Goal: Check status: Check status

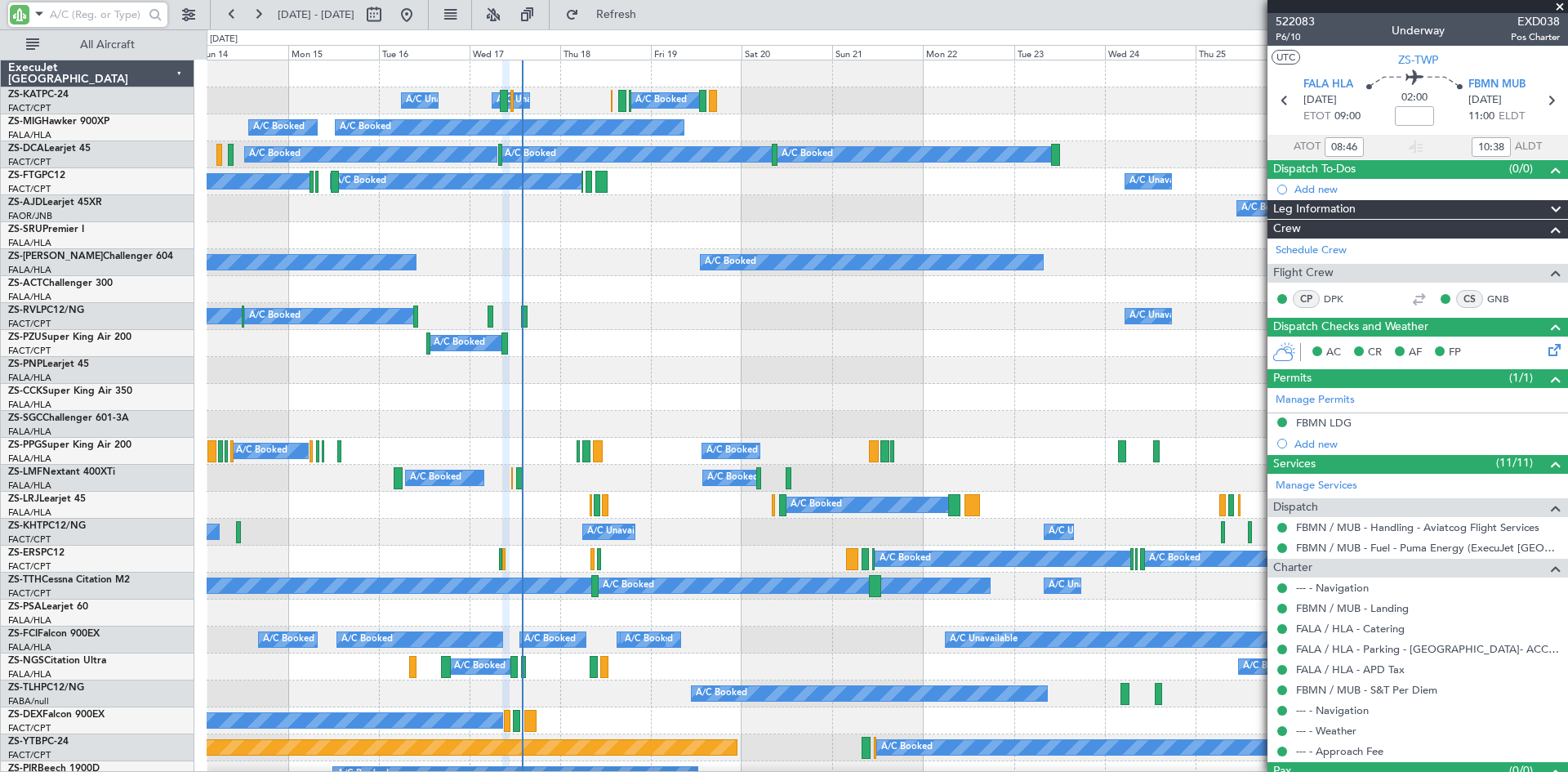
click at [71, 12] on input "text" at bounding box center [96, 15] width 94 height 24
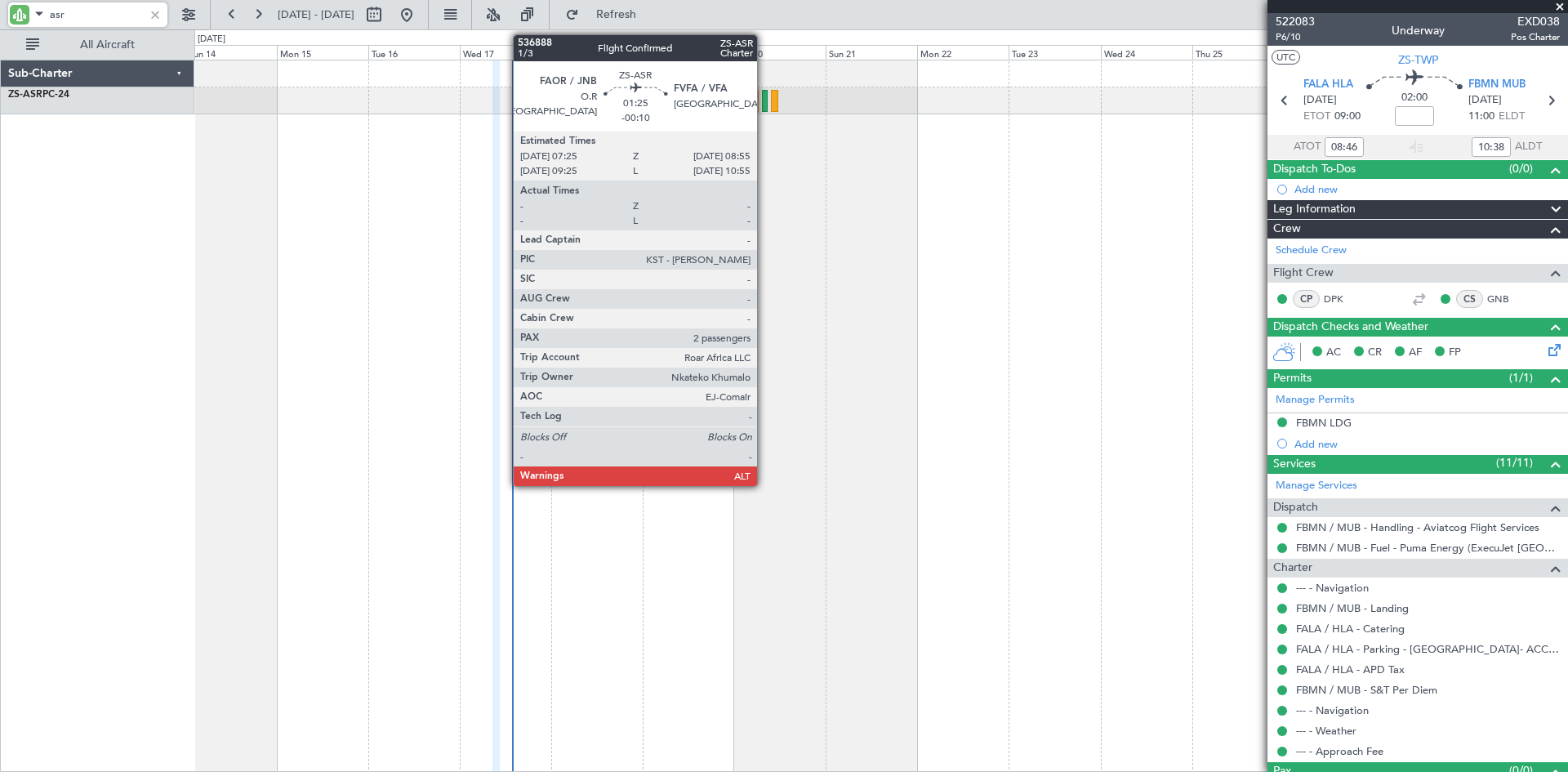
click at [765, 105] on div at bounding box center [766, 101] width 7 height 22
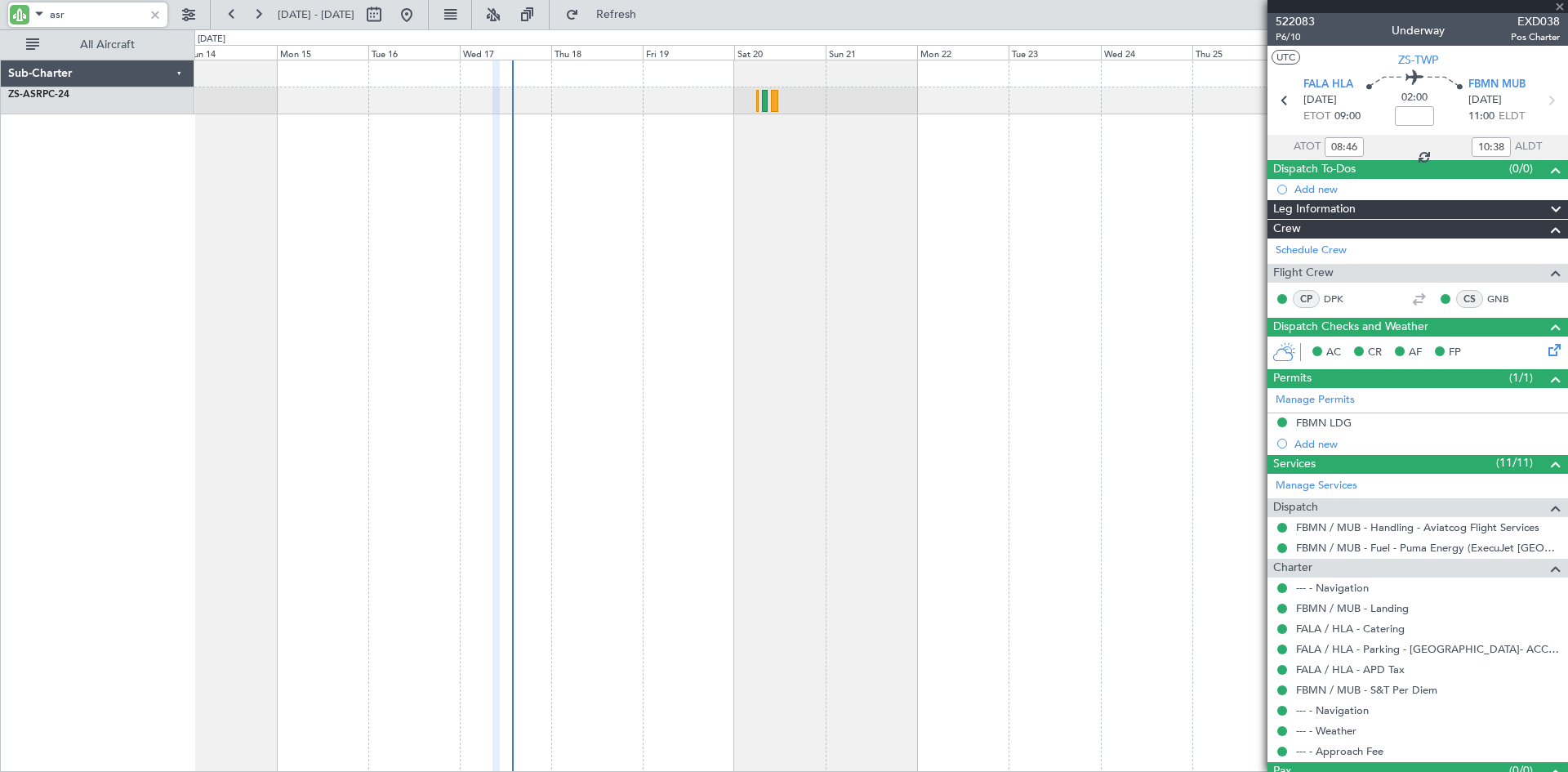
type input "asr"
type input "-00:10"
type input "2"
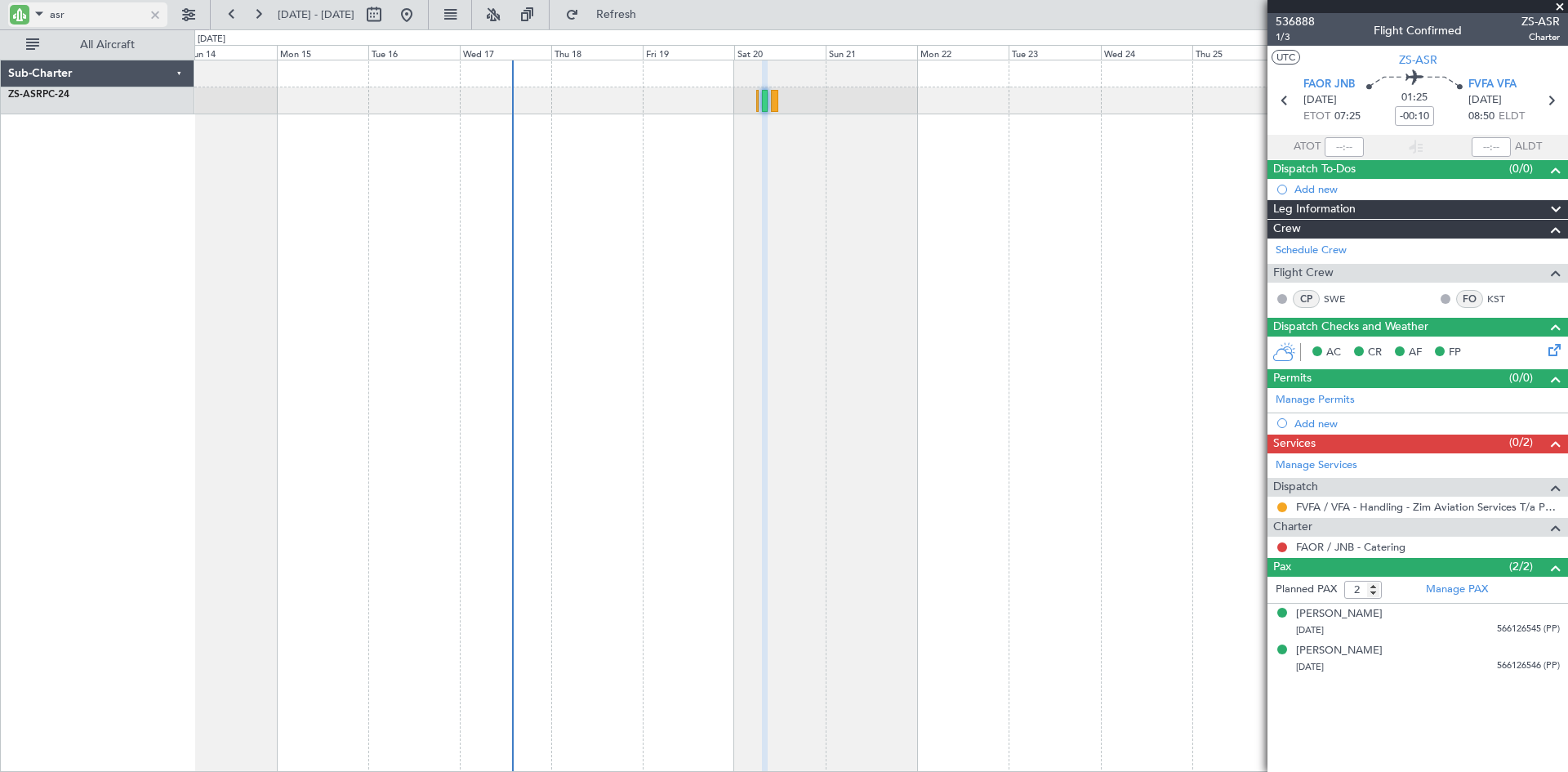
click at [153, 12] on div at bounding box center [155, 15] width 18 height 18
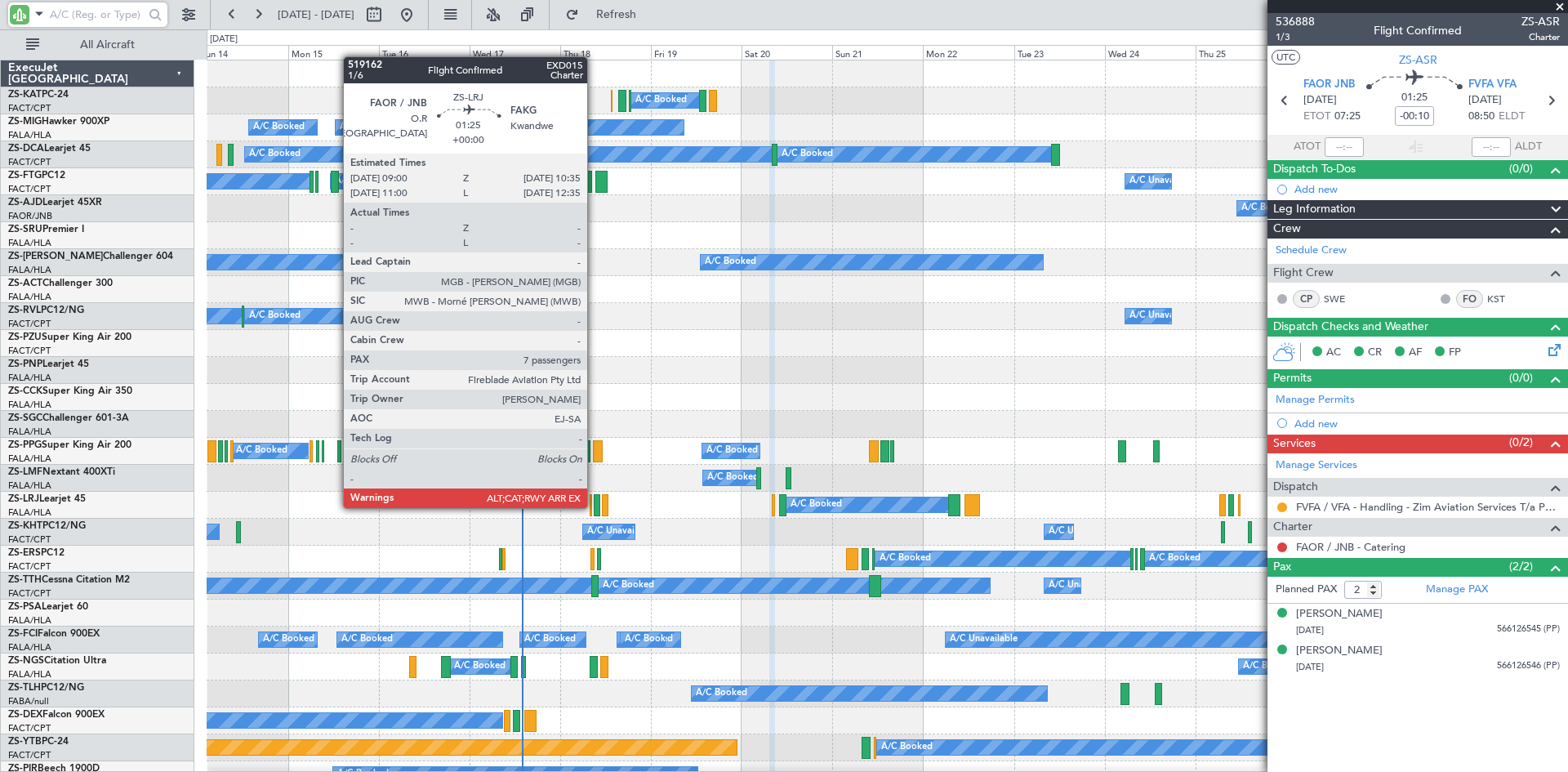
click at [594, 507] on div at bounding box center [597, 505] width 7 height 22
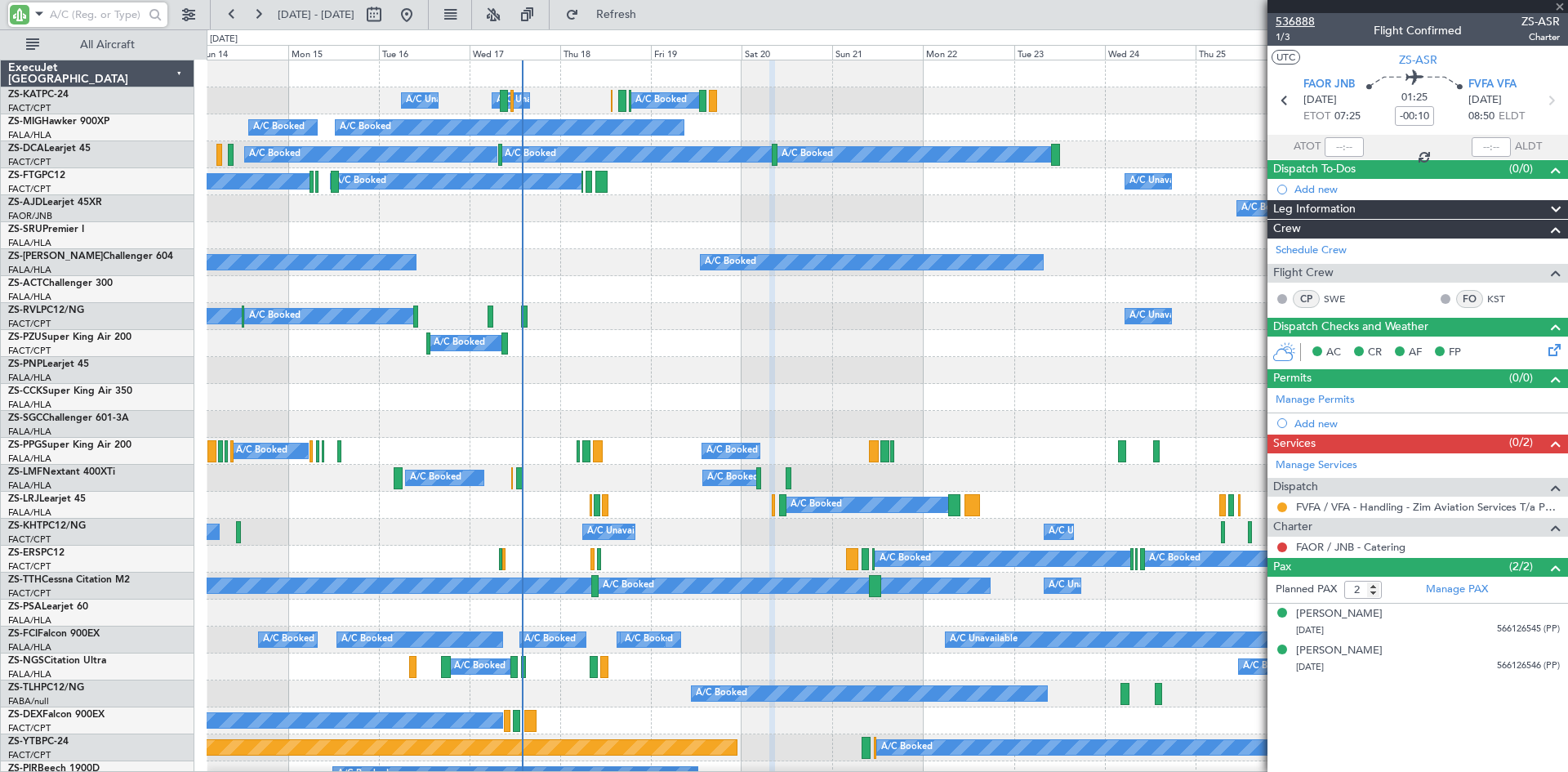
type input "7"
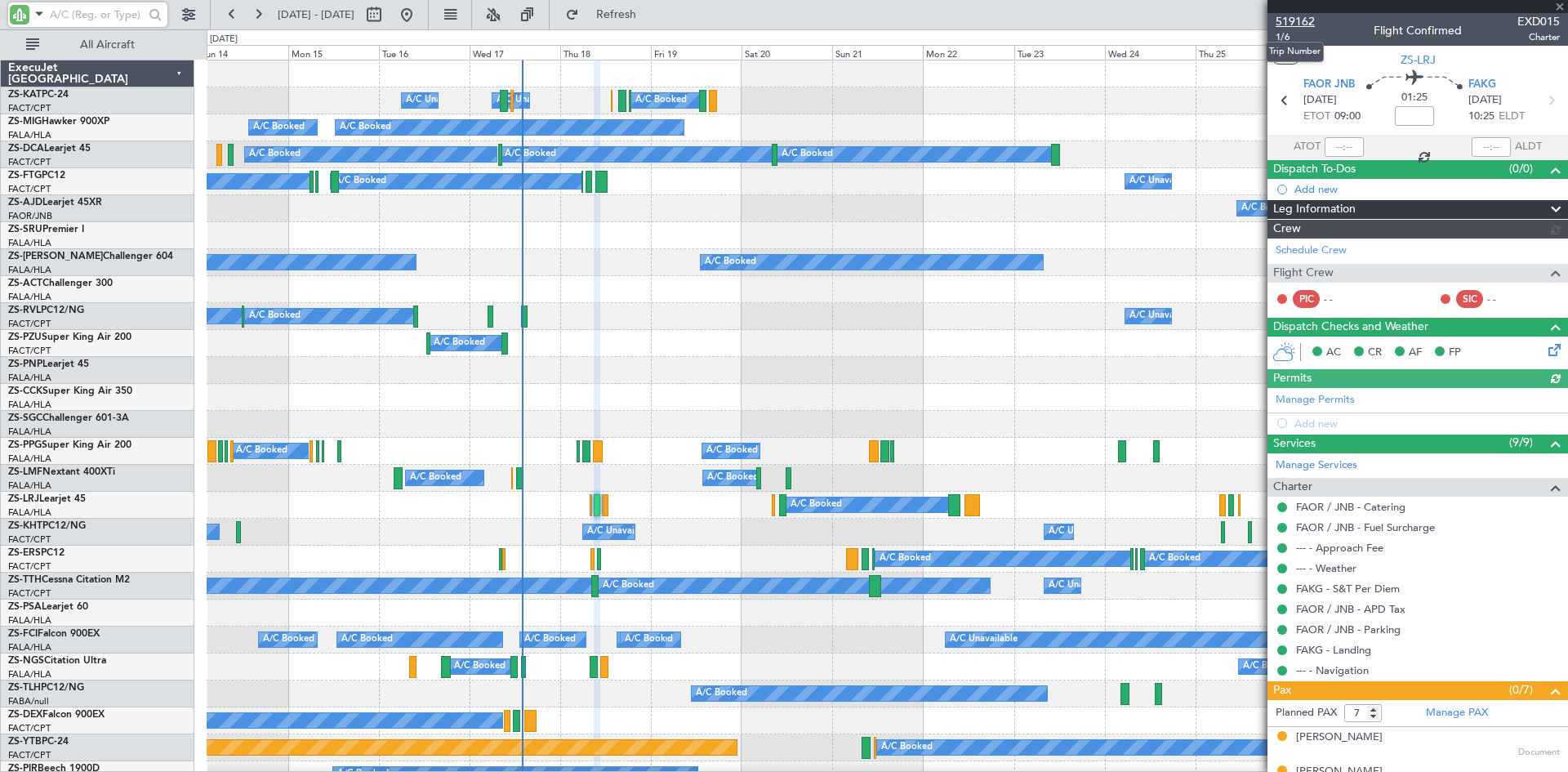
click at [1295, 19] on span "519162" at bounding box center [1295, 22] width 40 height 17
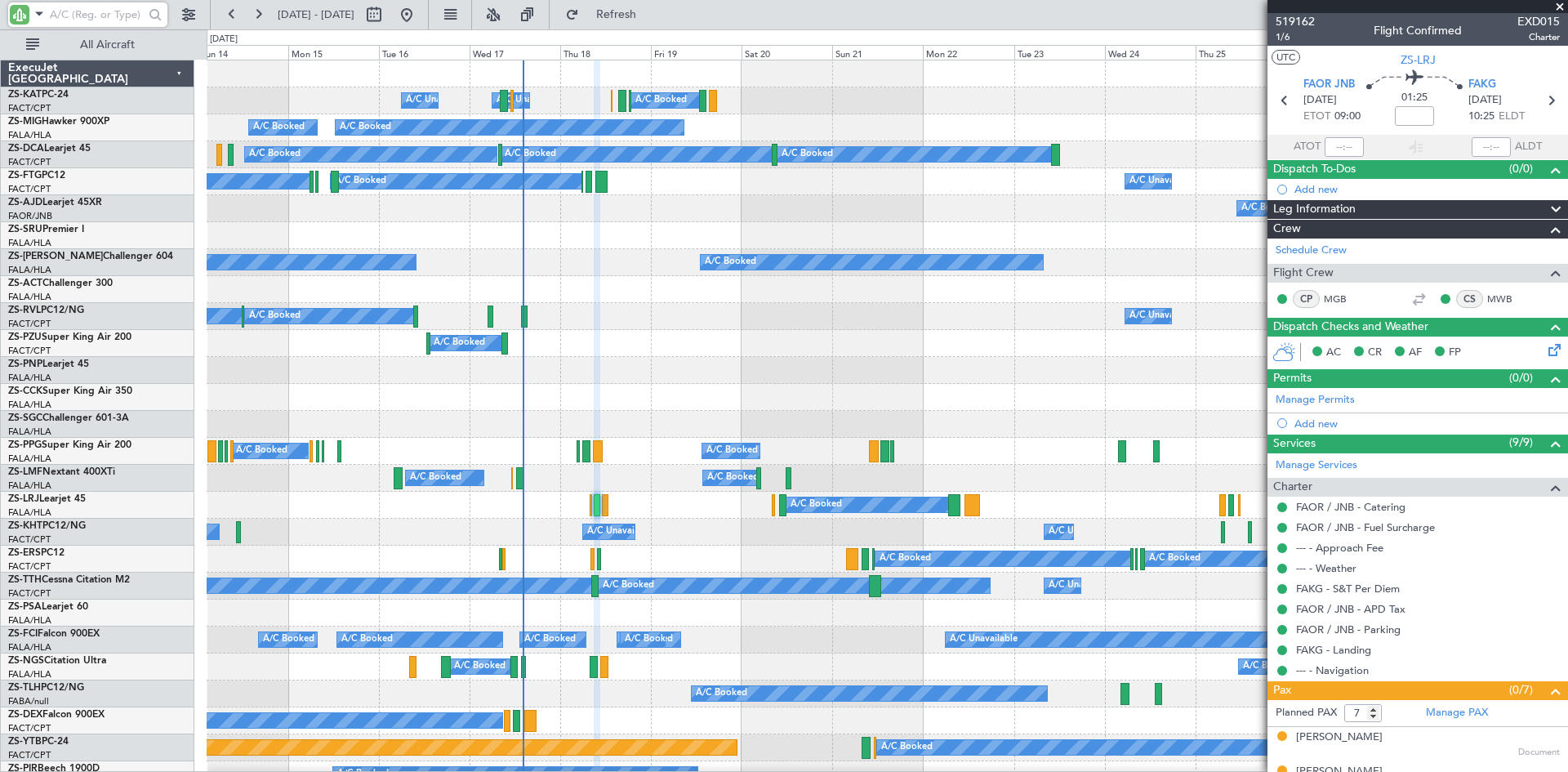
click at [98, 14] on input "text" at bounding box center [96, 15] width 94 height 24
type input "lrj"
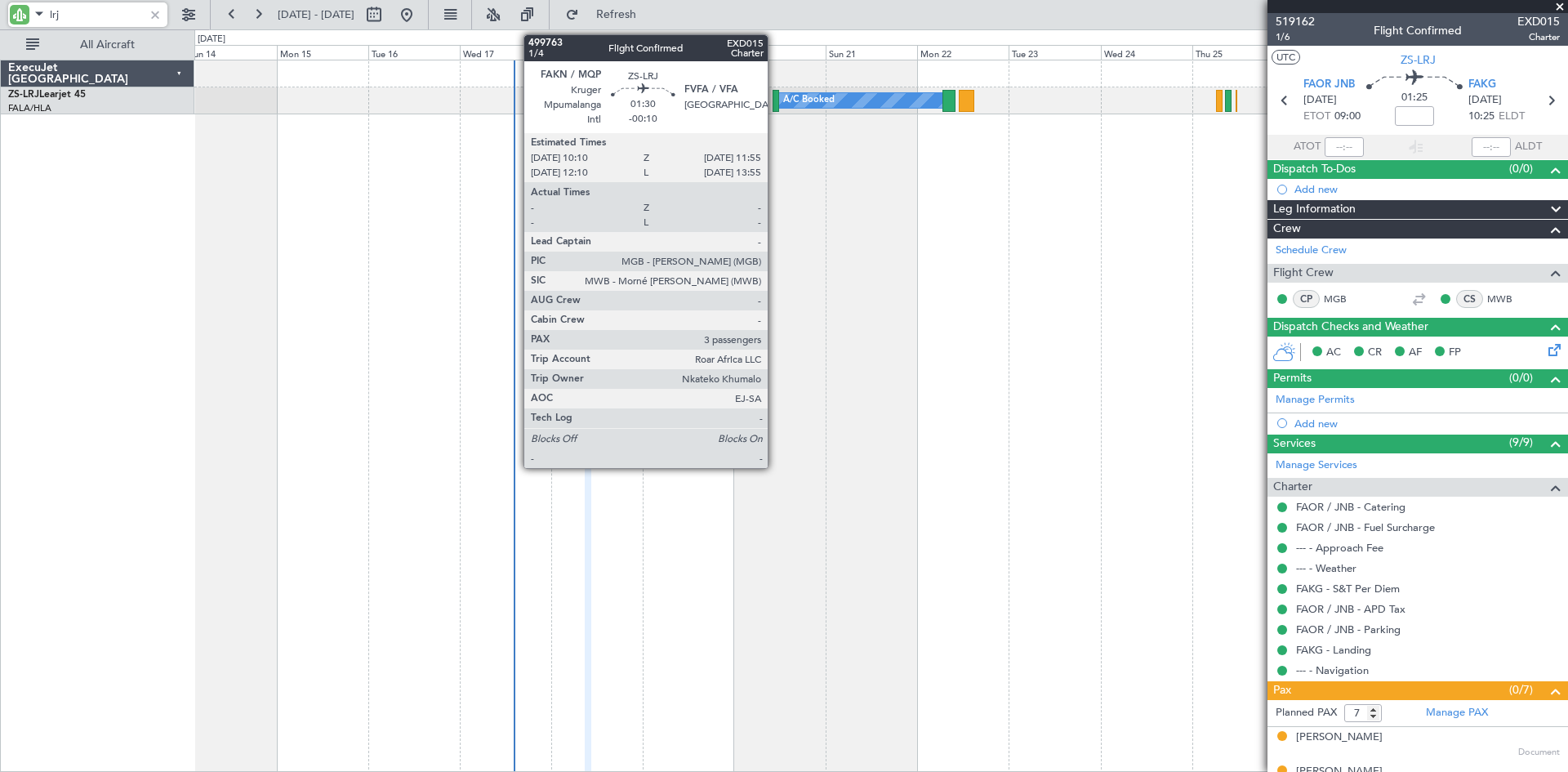
click at [775, 97] on div at bounding box center [776, 101] width 8 height 22
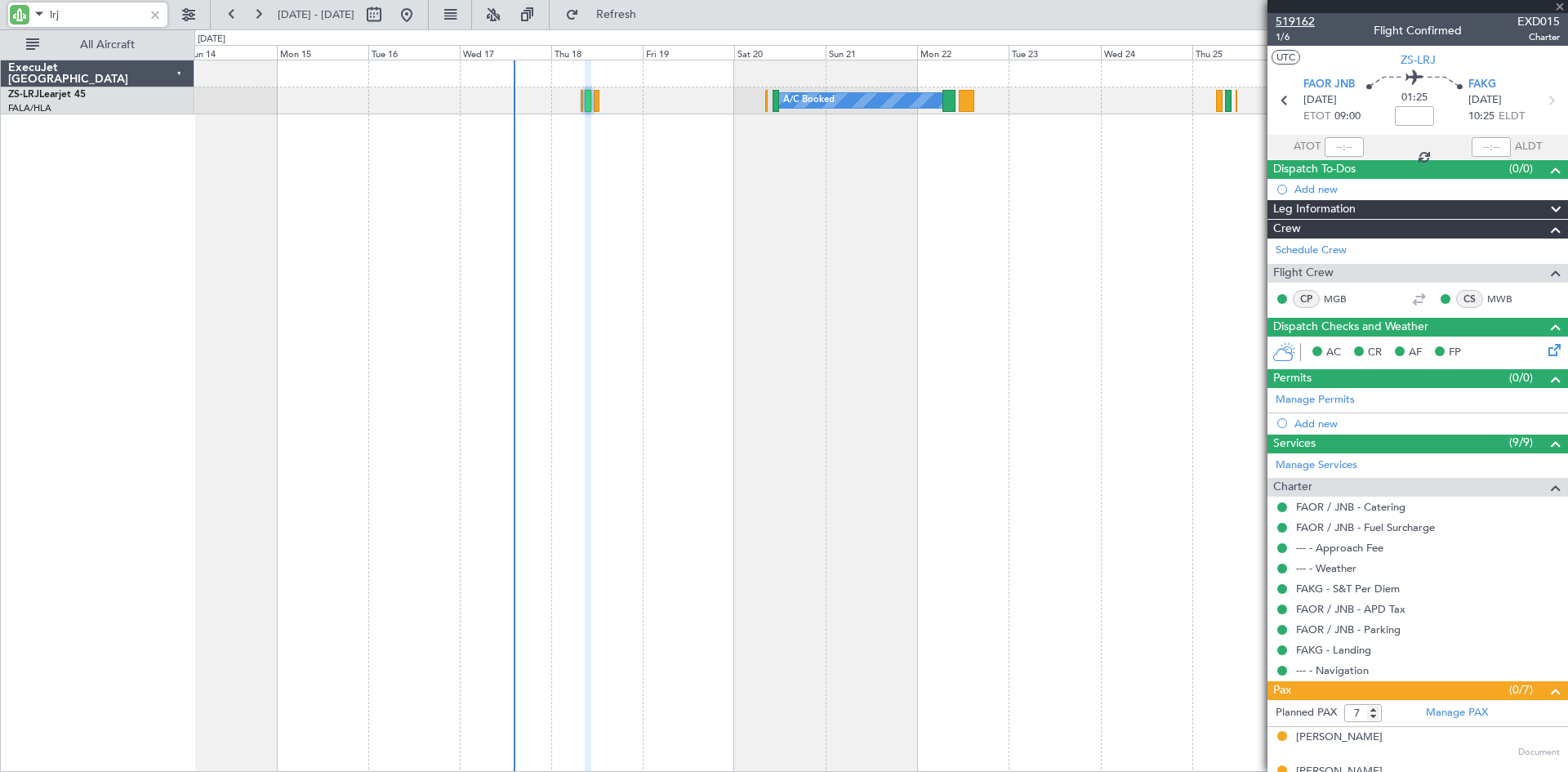
type input "-00:10"
type input "3"
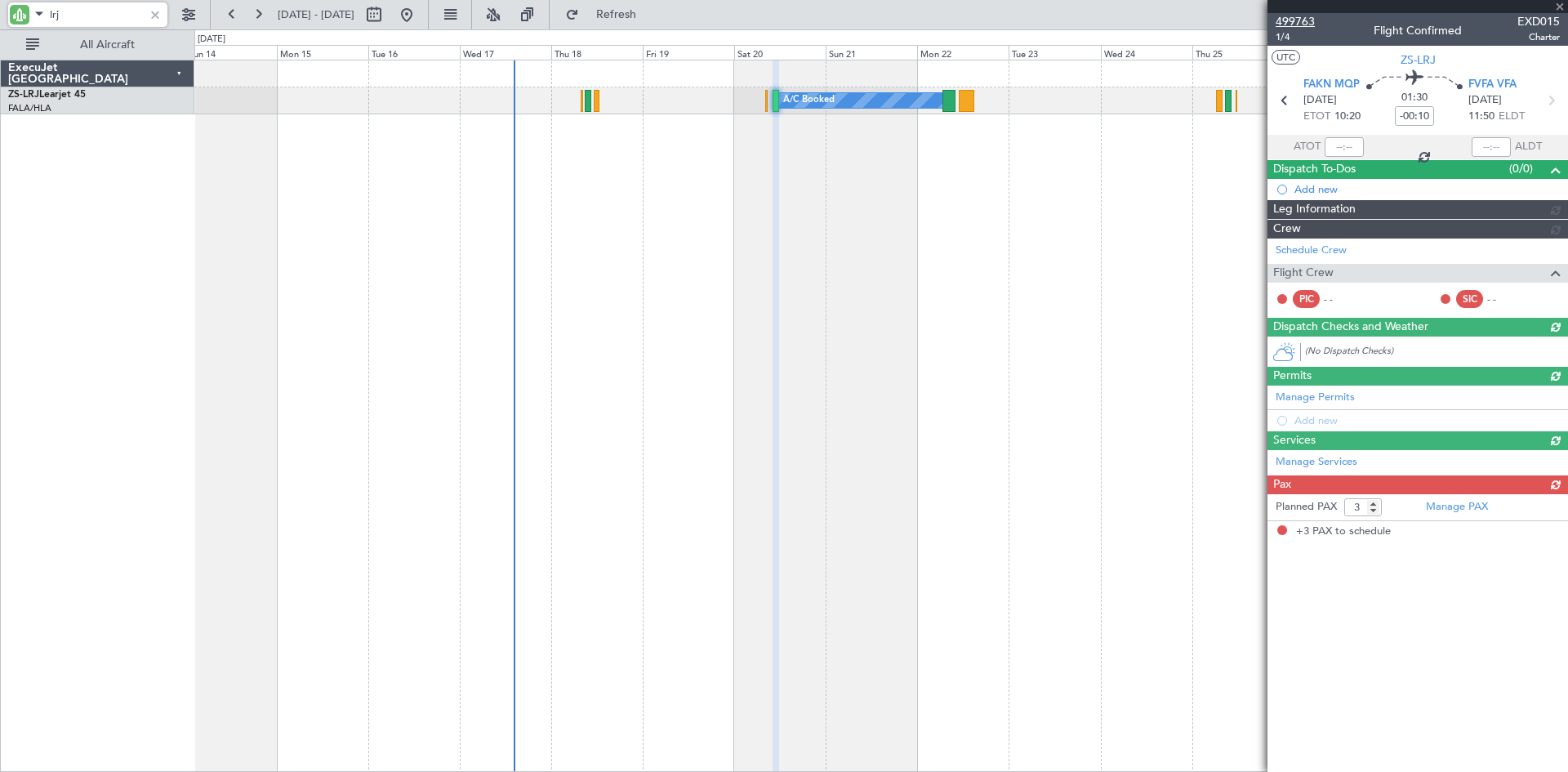
click at [1310, 17] on span "499763" at bounding box center [1295, 22] width 40 height 17
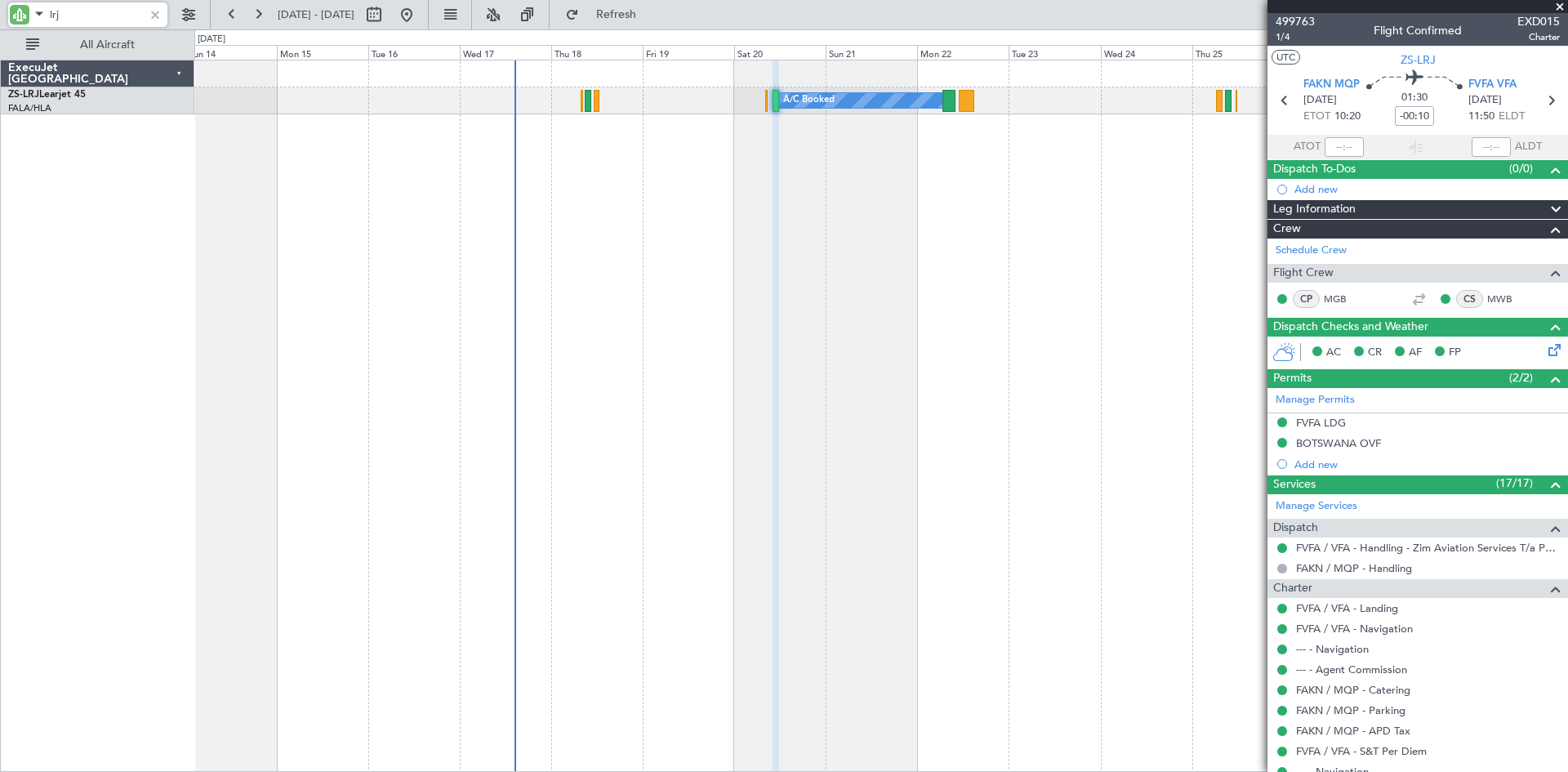
drag, startPoint x: 85, startPoint y: 15, endPoint x: 42, endPoint y: 12, distance: 43.1
click at [42, 12] on div "lrj" at bounding box center [87, 15] width 159 height 24
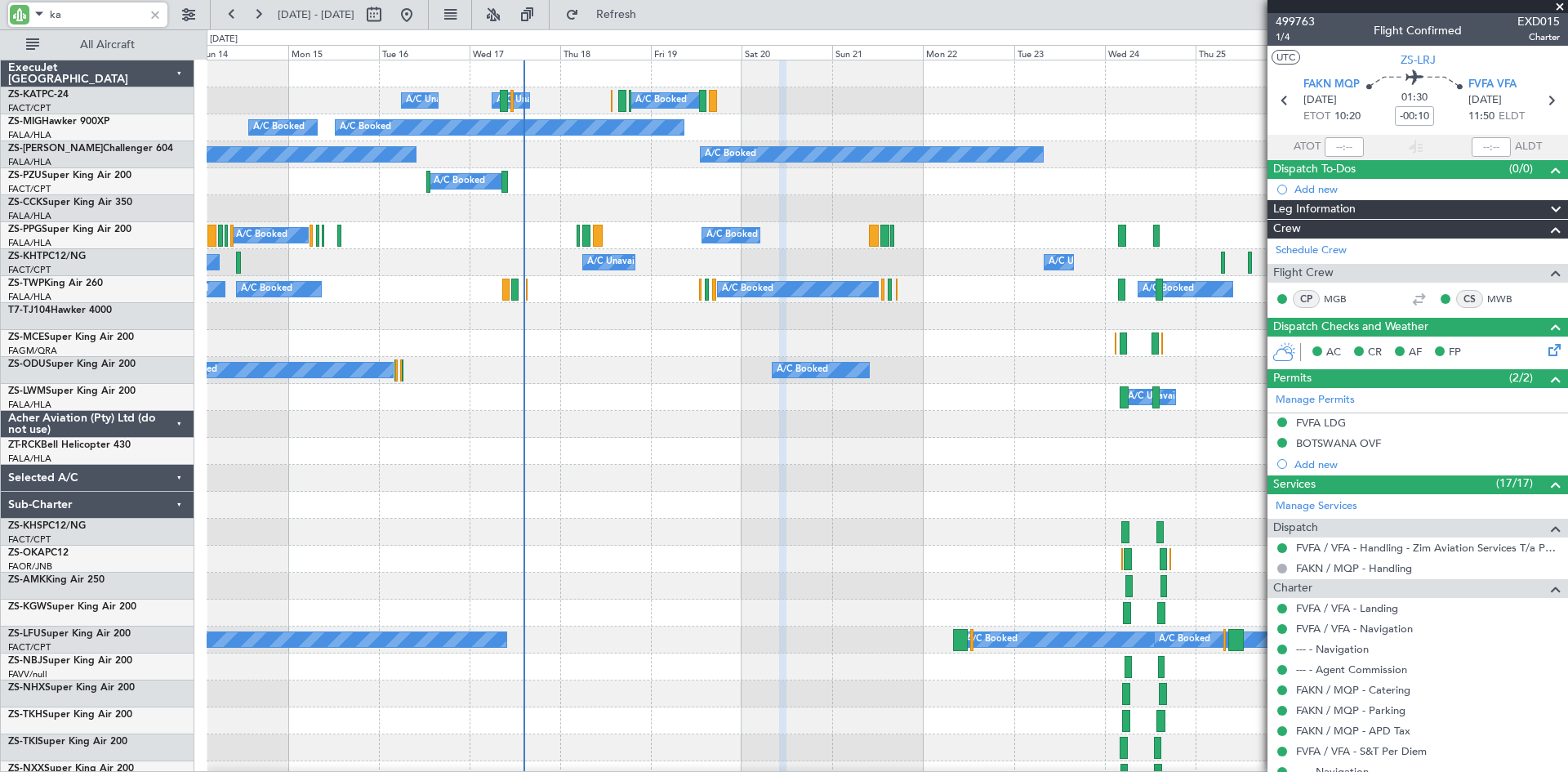
type input "kat"
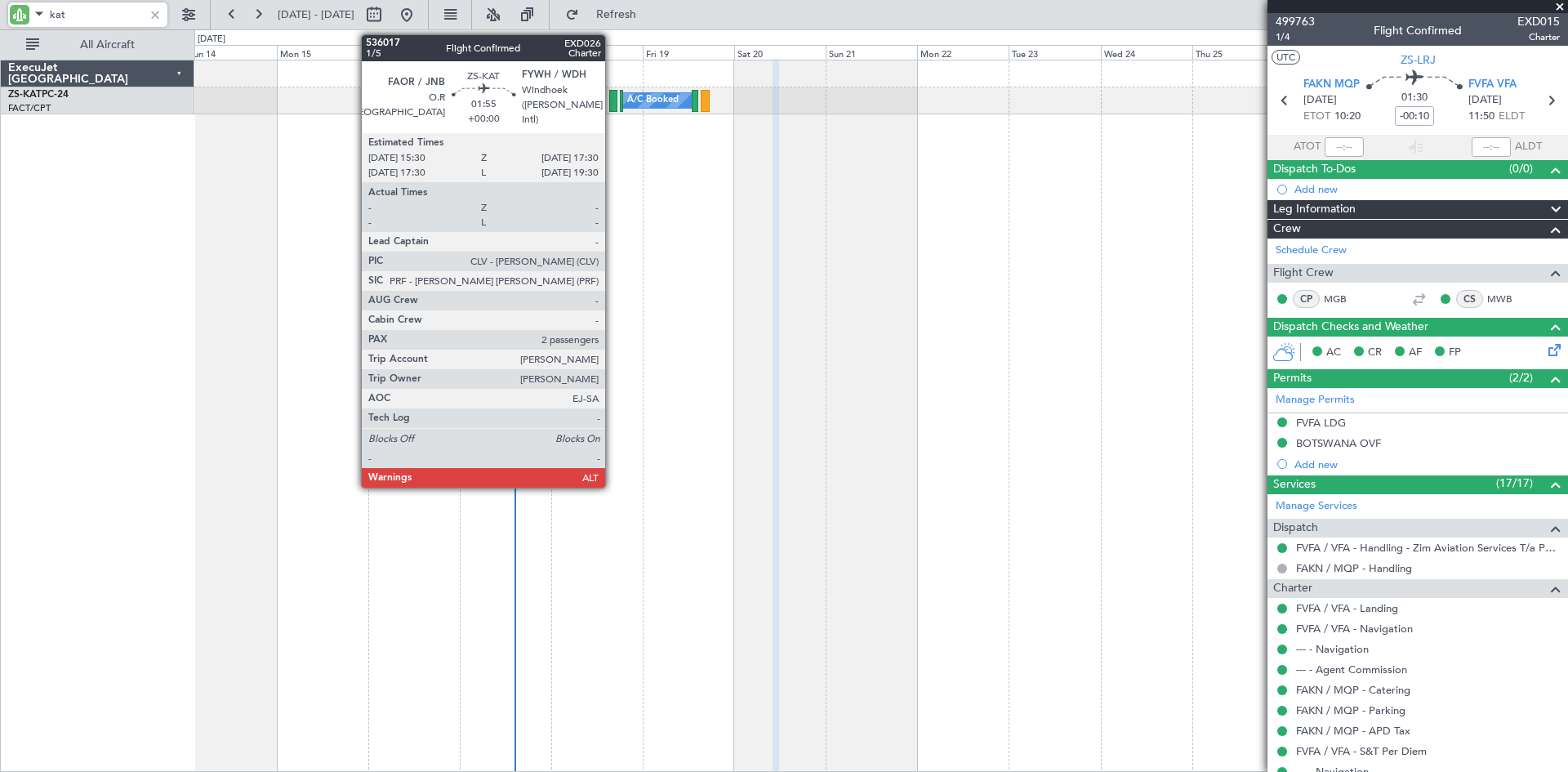
click at [612, 102] on div at bounding box center [612, 101] width 8 height 22
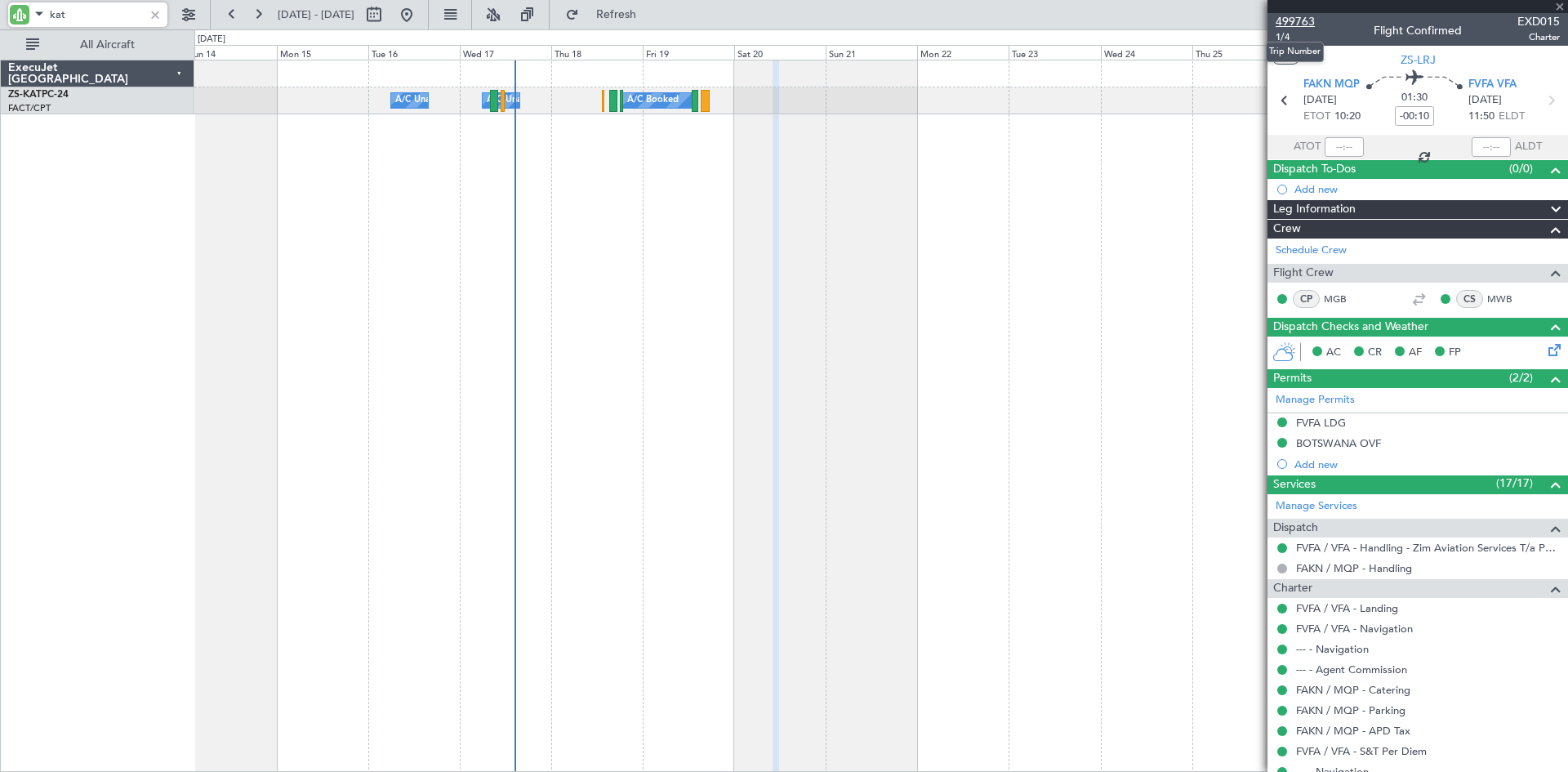
type input "2"
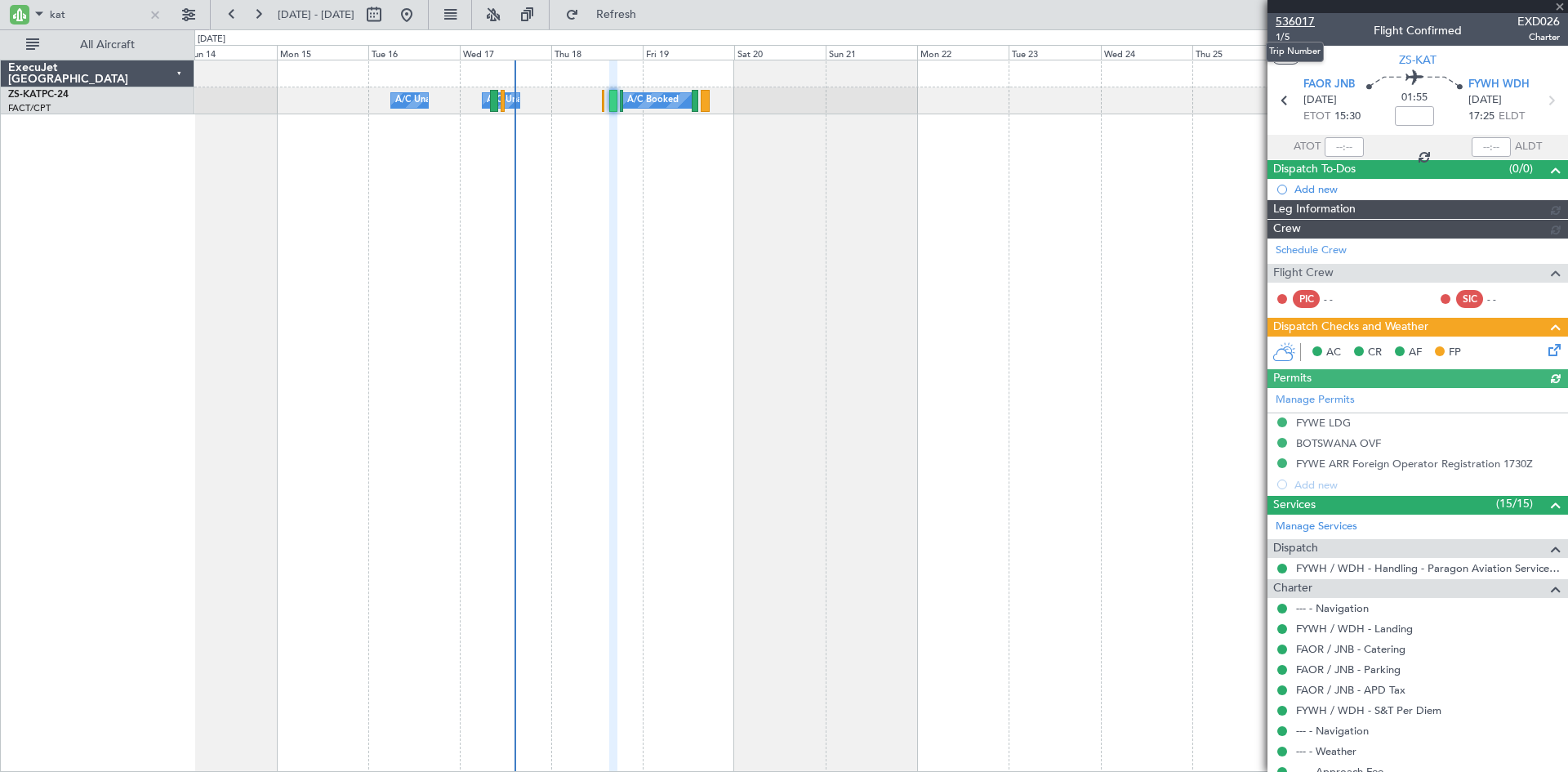
click at [1296, 18] on span "536017" at bounding box center [1295, 22] width 40 height 17
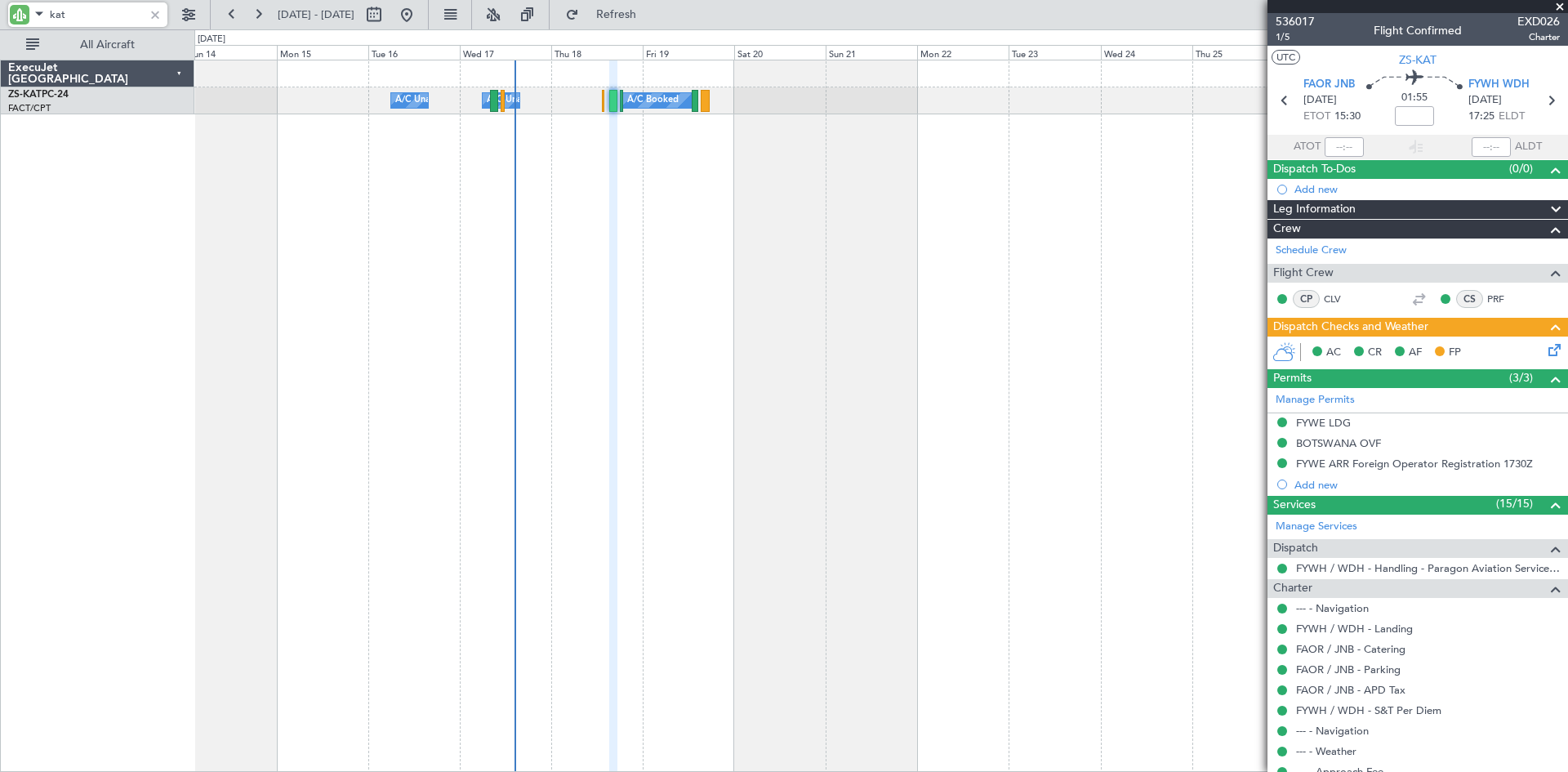
click at [90, 8] on input "kat" at bounding box center [96, 15] width 94 height 24
type input "k"
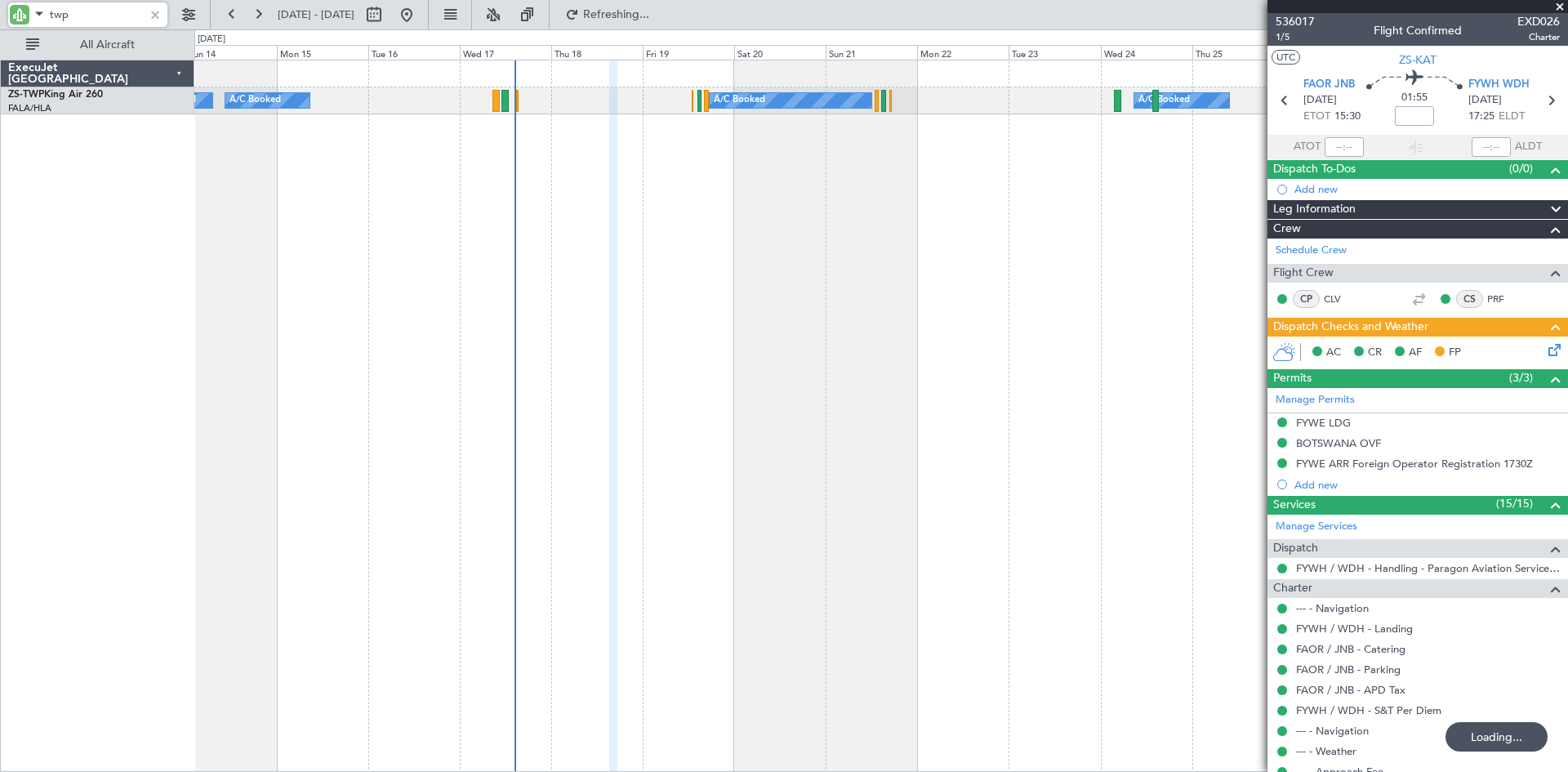
click at [78, 14] on input "twp" at bounding box center [96, 15] width 94 height 24
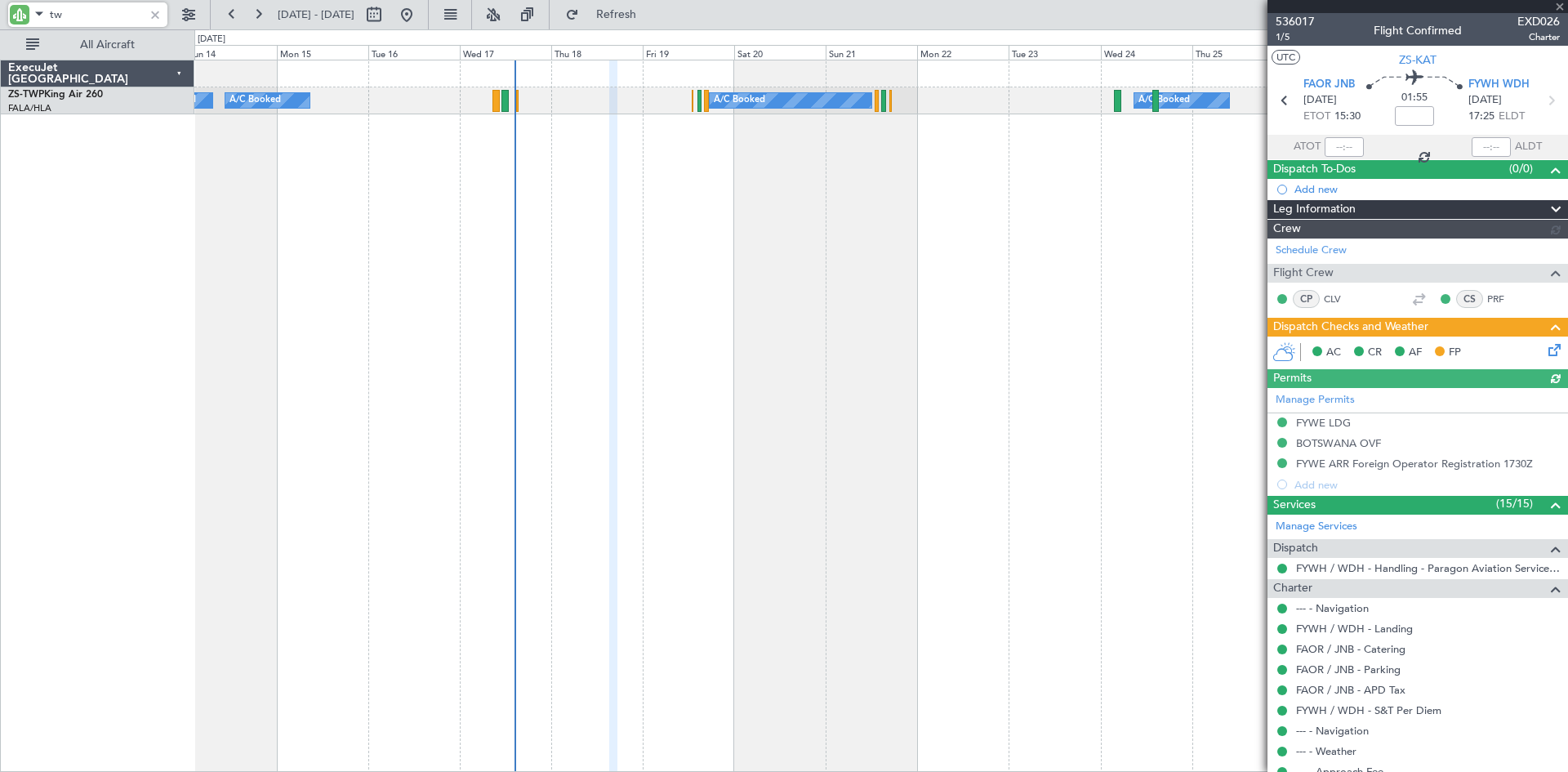
type input "t"
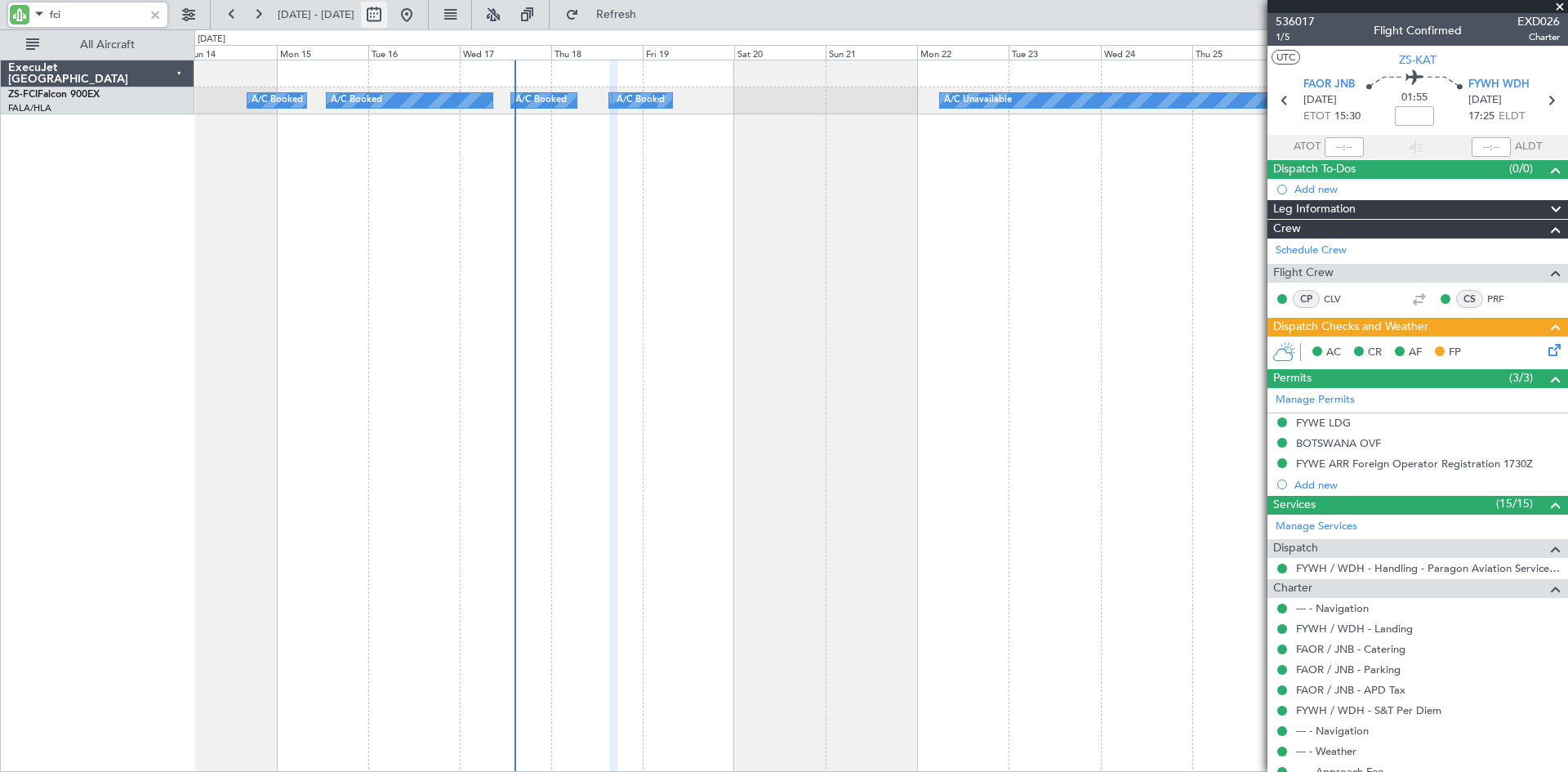
type input "fci"
click at [387, 14] on button at bounding box center [374, 15] width 26 height 26
select select "9"
select select "2025"
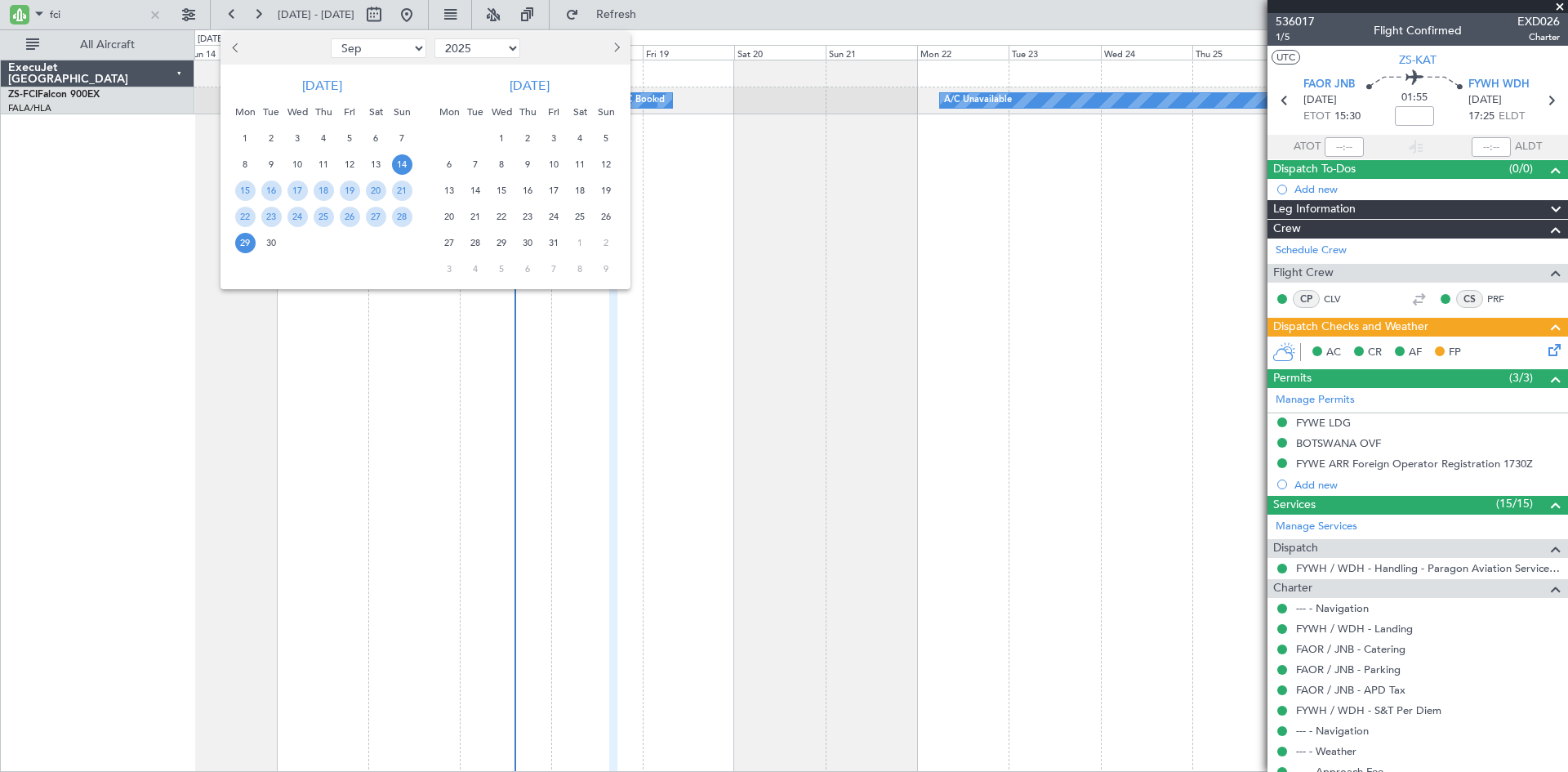
click at [618, 46] on span "Next month" at bounding box center [614, 46] width 9 height 9
select select "1"
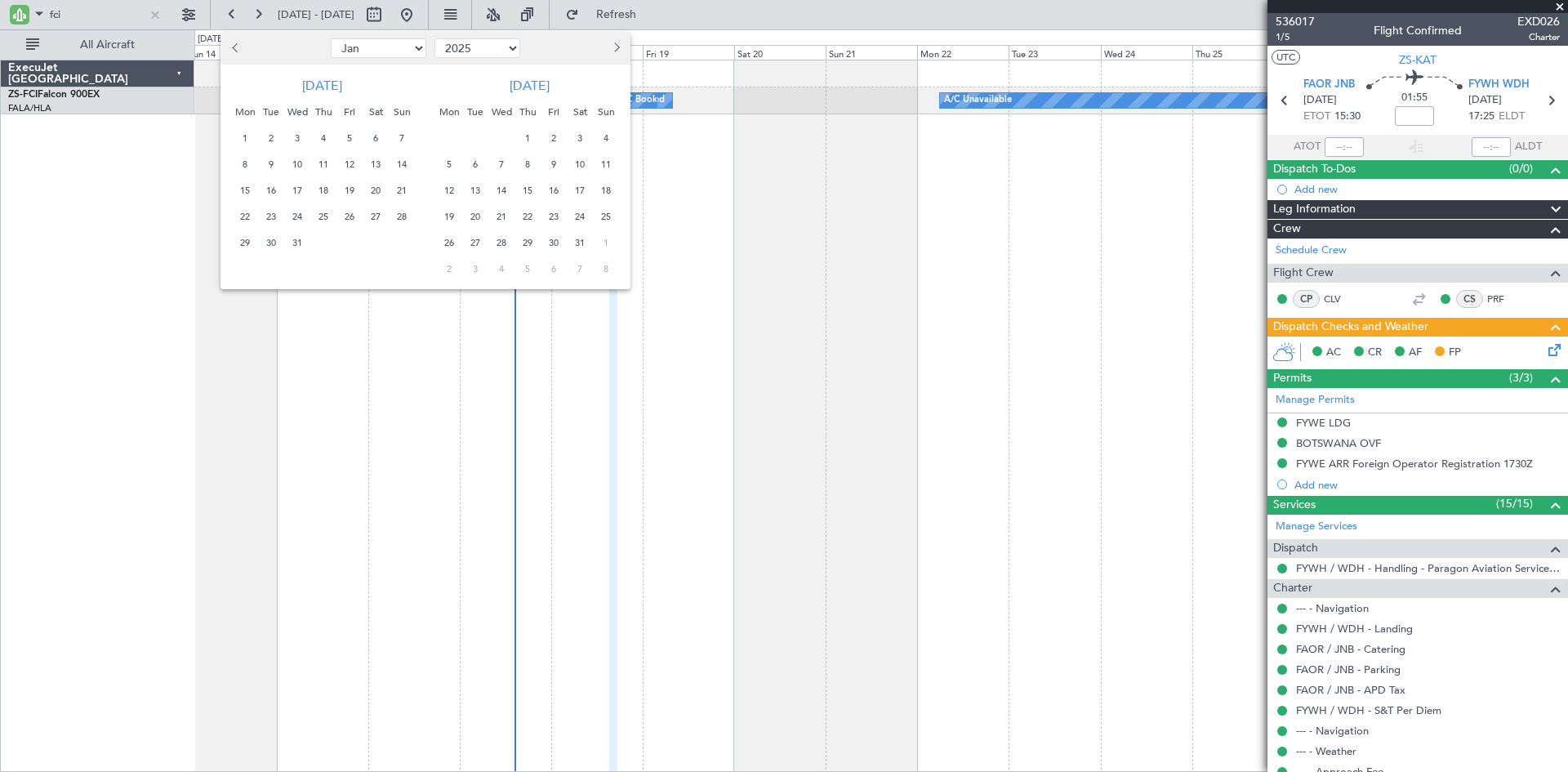
select select "2026"
click at [618, 46] on span "Next month" at bounding box center [614, 46] width 9 height 9
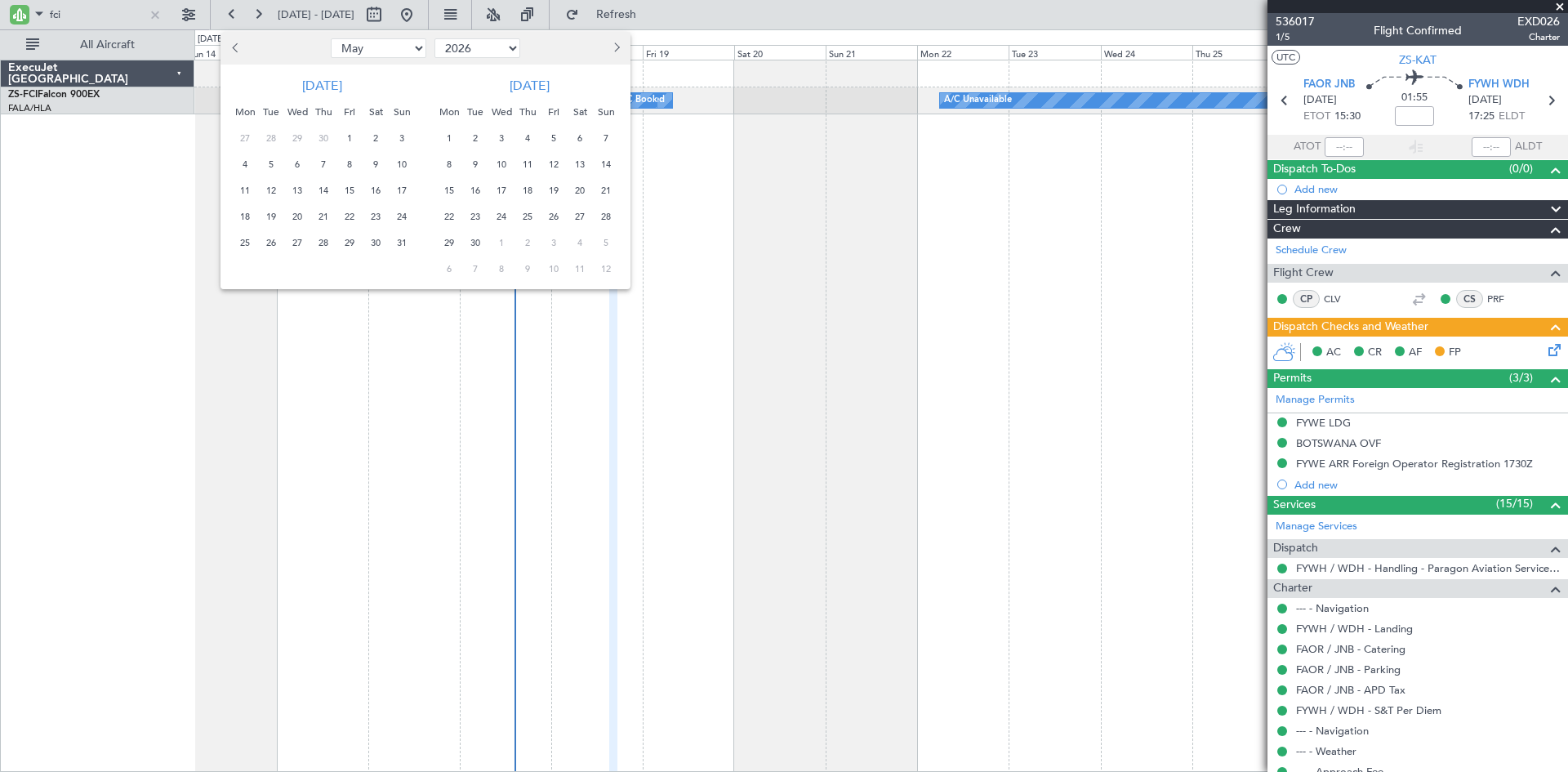
click at [618, 46] on span "Next month" at bounding box center [614, 46] width 9 height 9
click at [232, 46] on button "Previous month" at bounding box center [236, 48] width 18 height 26
select select "6"
click at [294, 213] on span "24" at bounding box center [298, 217] width 21 height 21
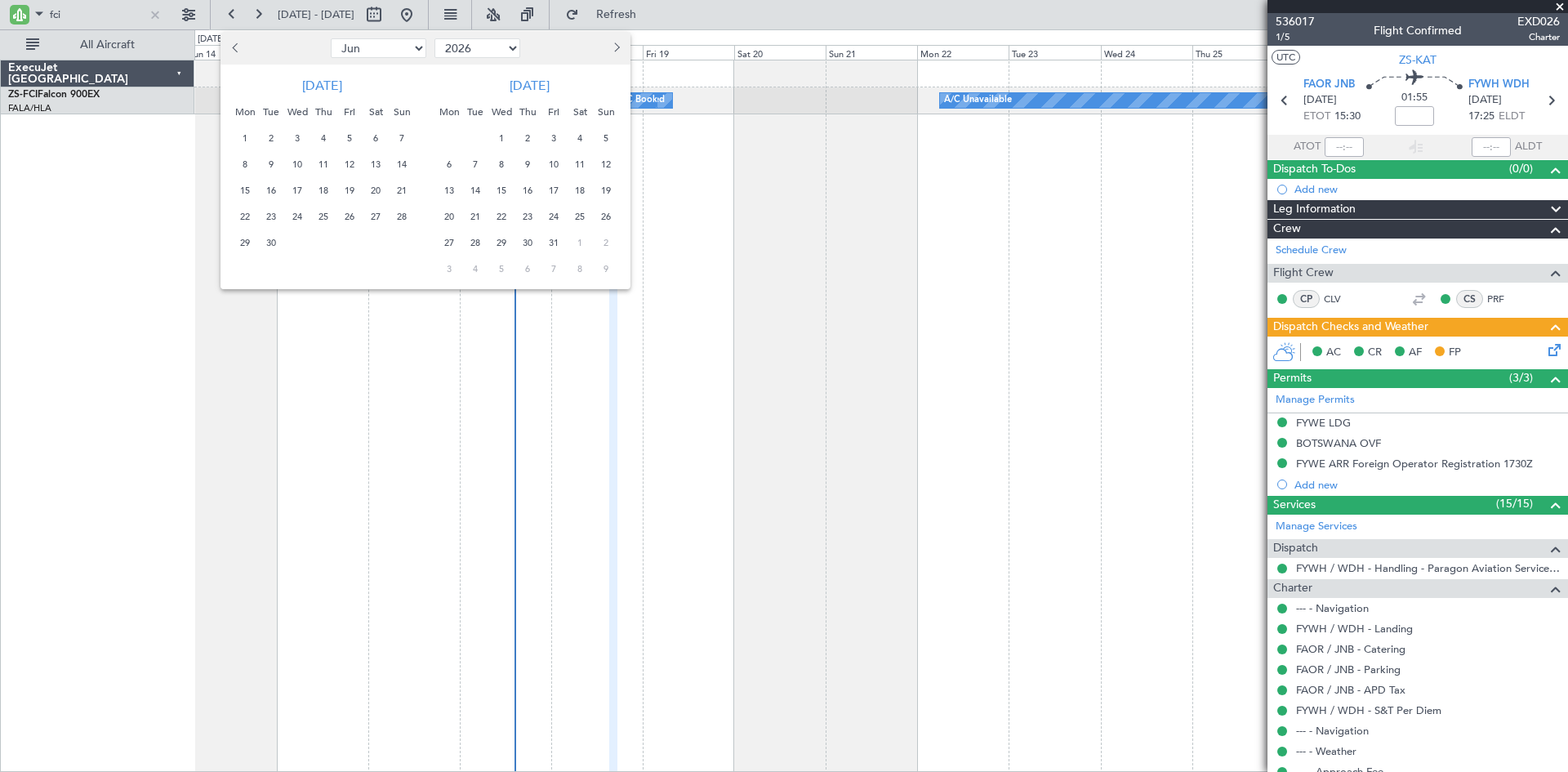
click at [294, 213] on span "24" at bounding box center [298, 217] width 21 height 21
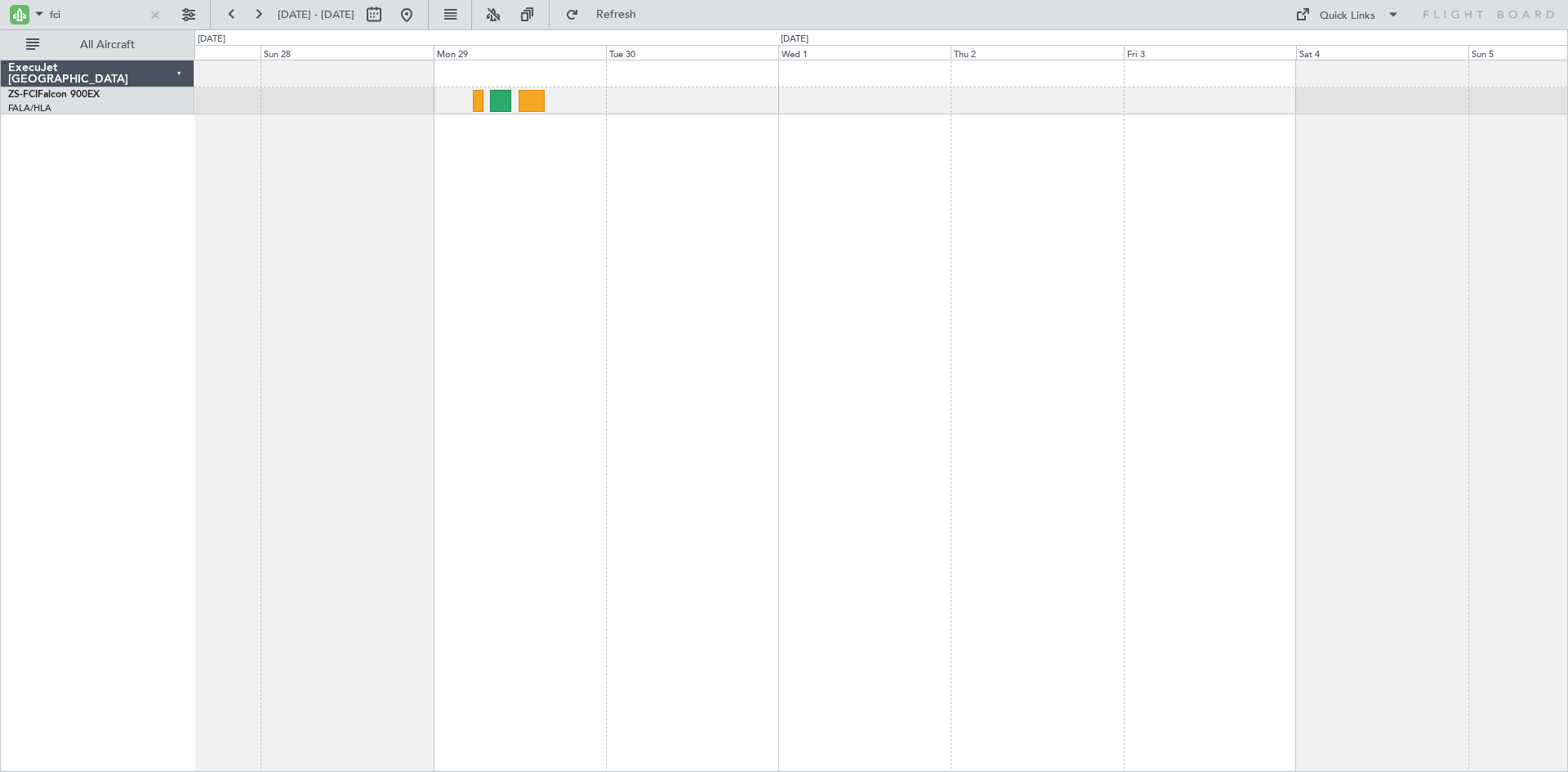
click at [429, 371] on div at bounding box center [881, 416] width 1374 height 713
drag, startPoint x: 98, startPoint y: 9, endPoint x: 40, endPoint y: 7, distance: 58.0
click at [40, 7] on div "fci" at bounding box center [87, 15] width 159 height 24
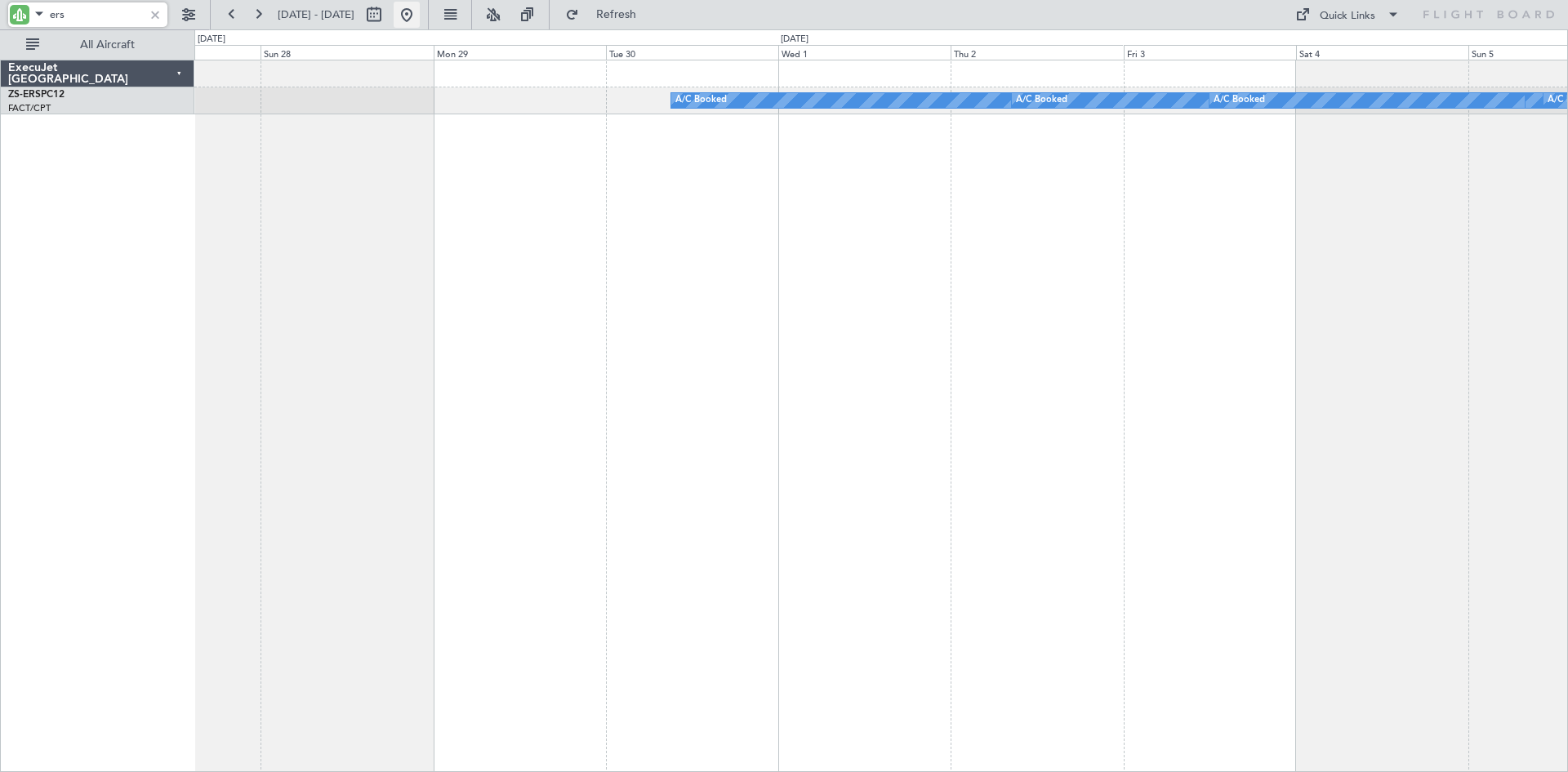
type input "ers"
click at [420, 15] on button at bounding box center [407, 15] width 26 height 26
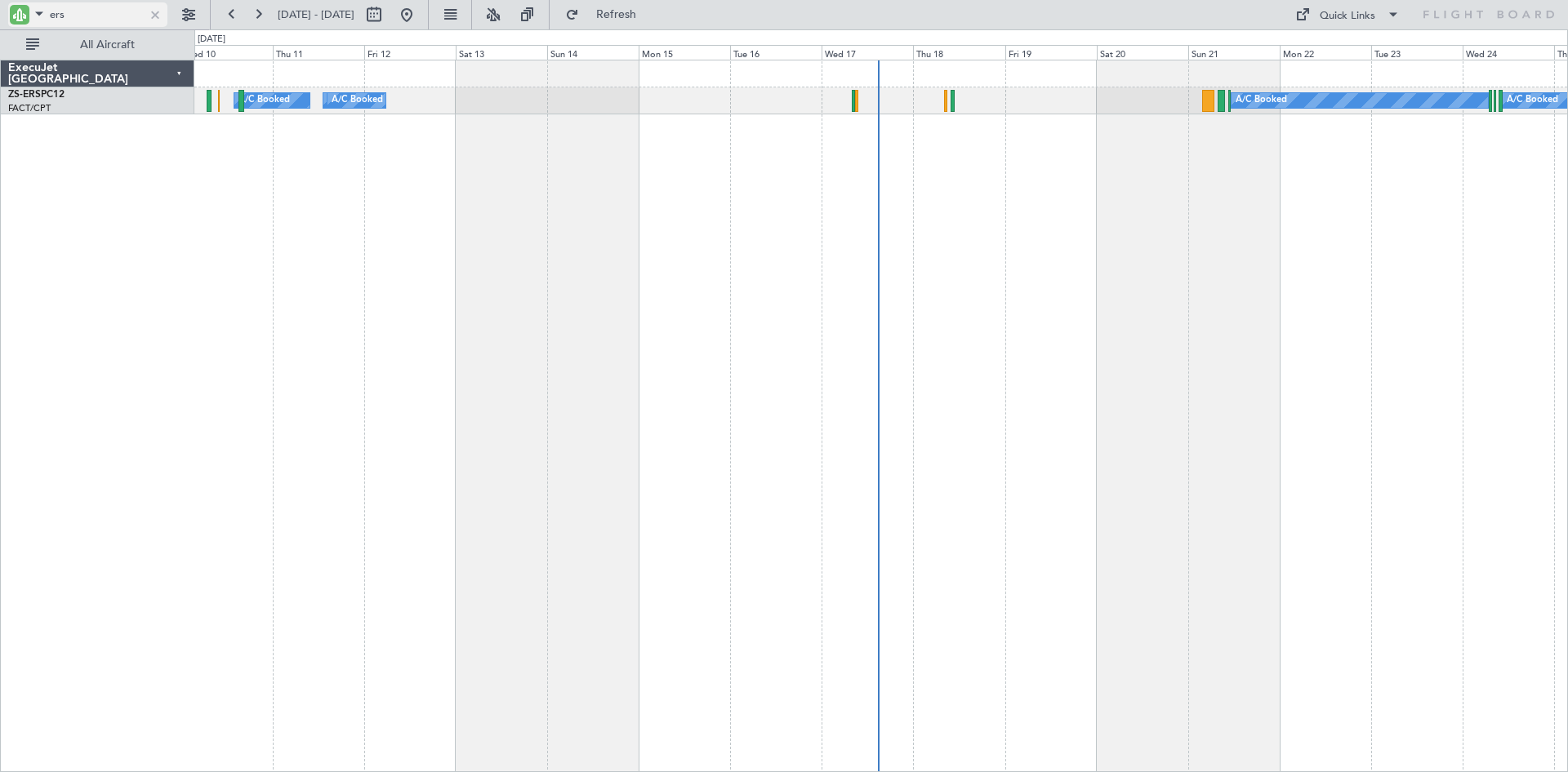
click at [101, 8] on input "ers" at bounding box center [96, 15] width 94 height 24
type input "e"
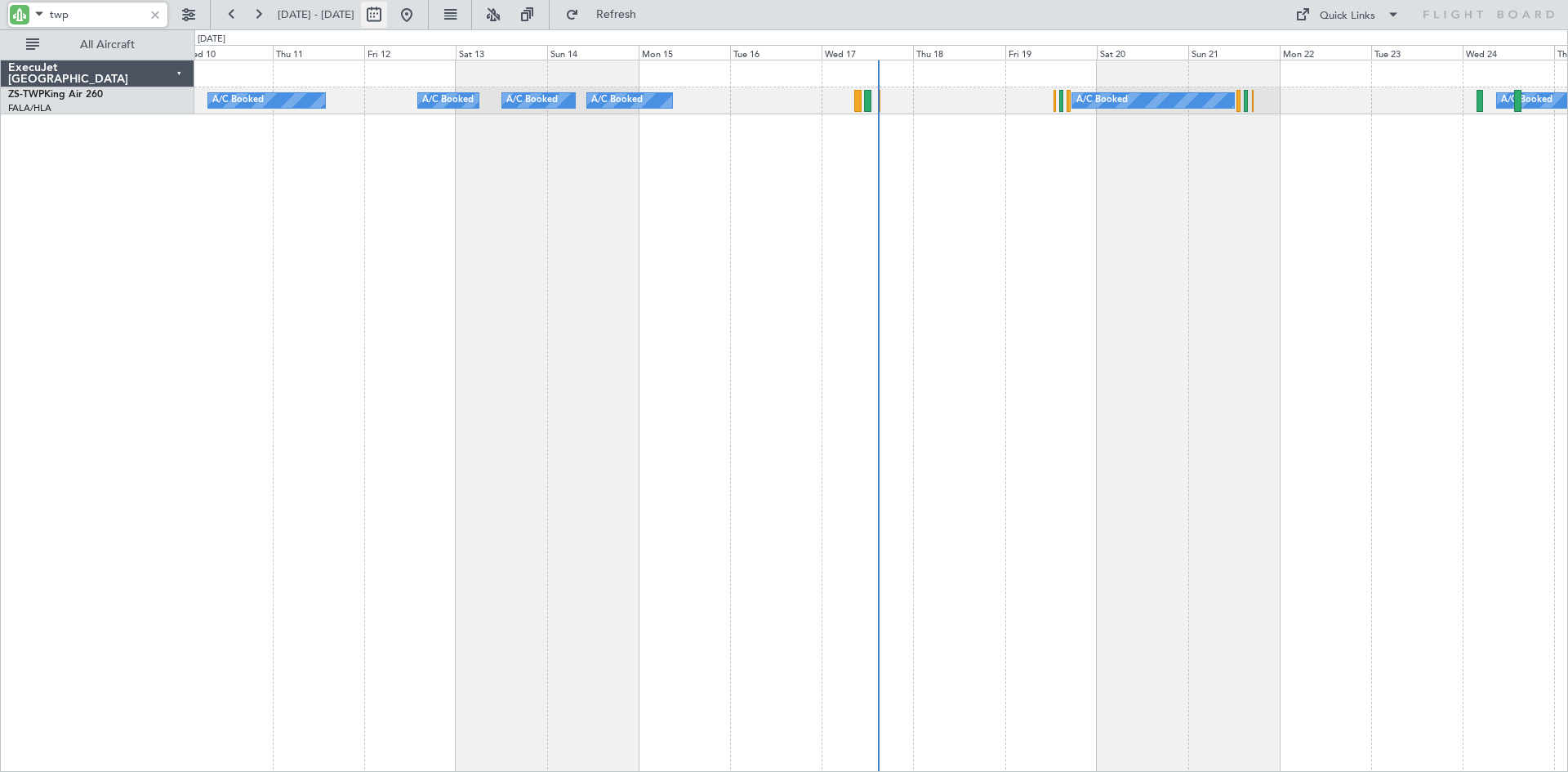
type input "twp"
click at [387, 22] on button at bounding box center [374, 15] width 26 height 26
select select "9"
select select "2025"
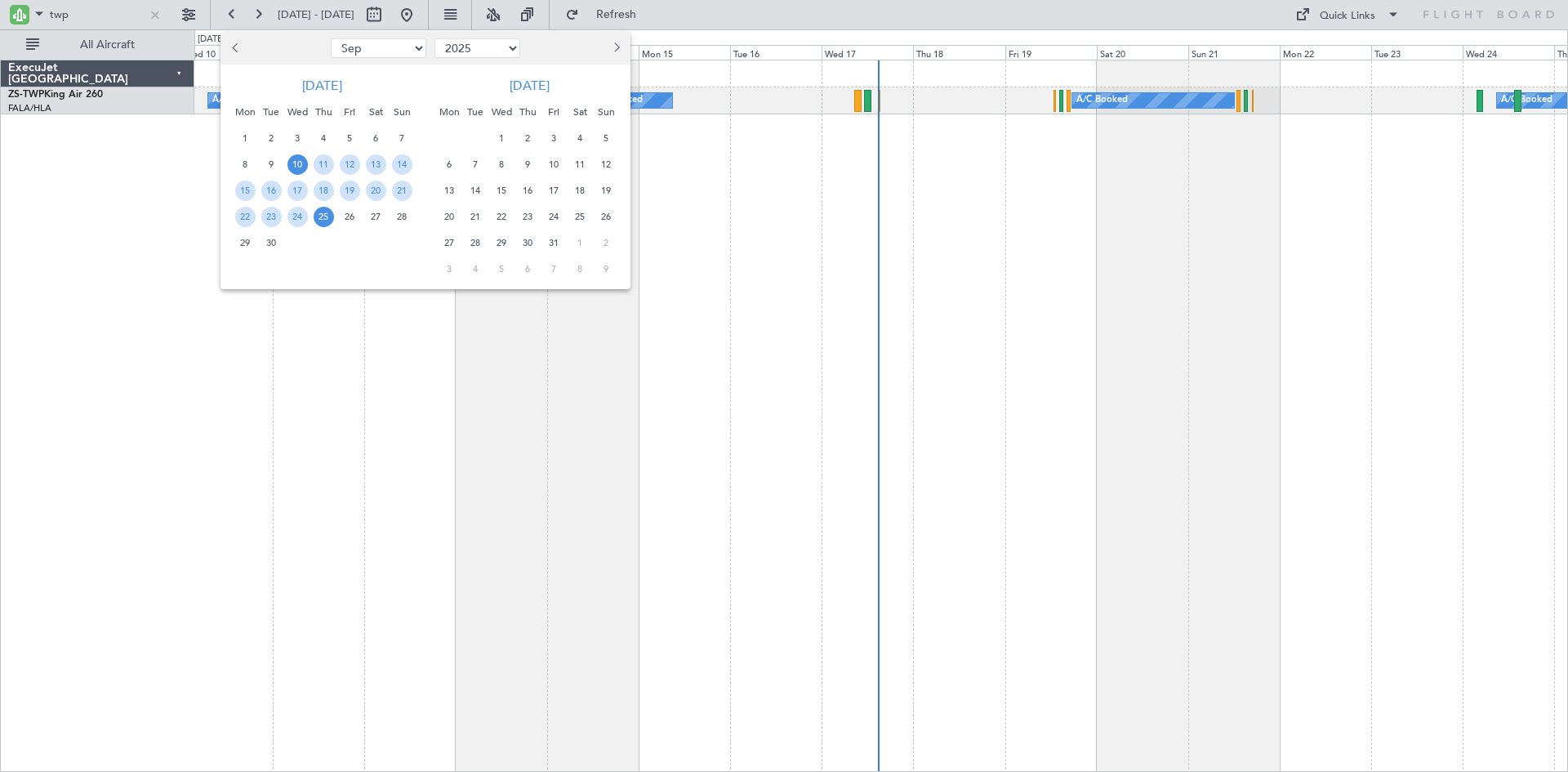
click at [621, 47] on button "Next month" at bounding box center [615, 48] width 18 height 26
click at [601, 217] on span "23" at bounding box center [606, 217] width 21 height 21
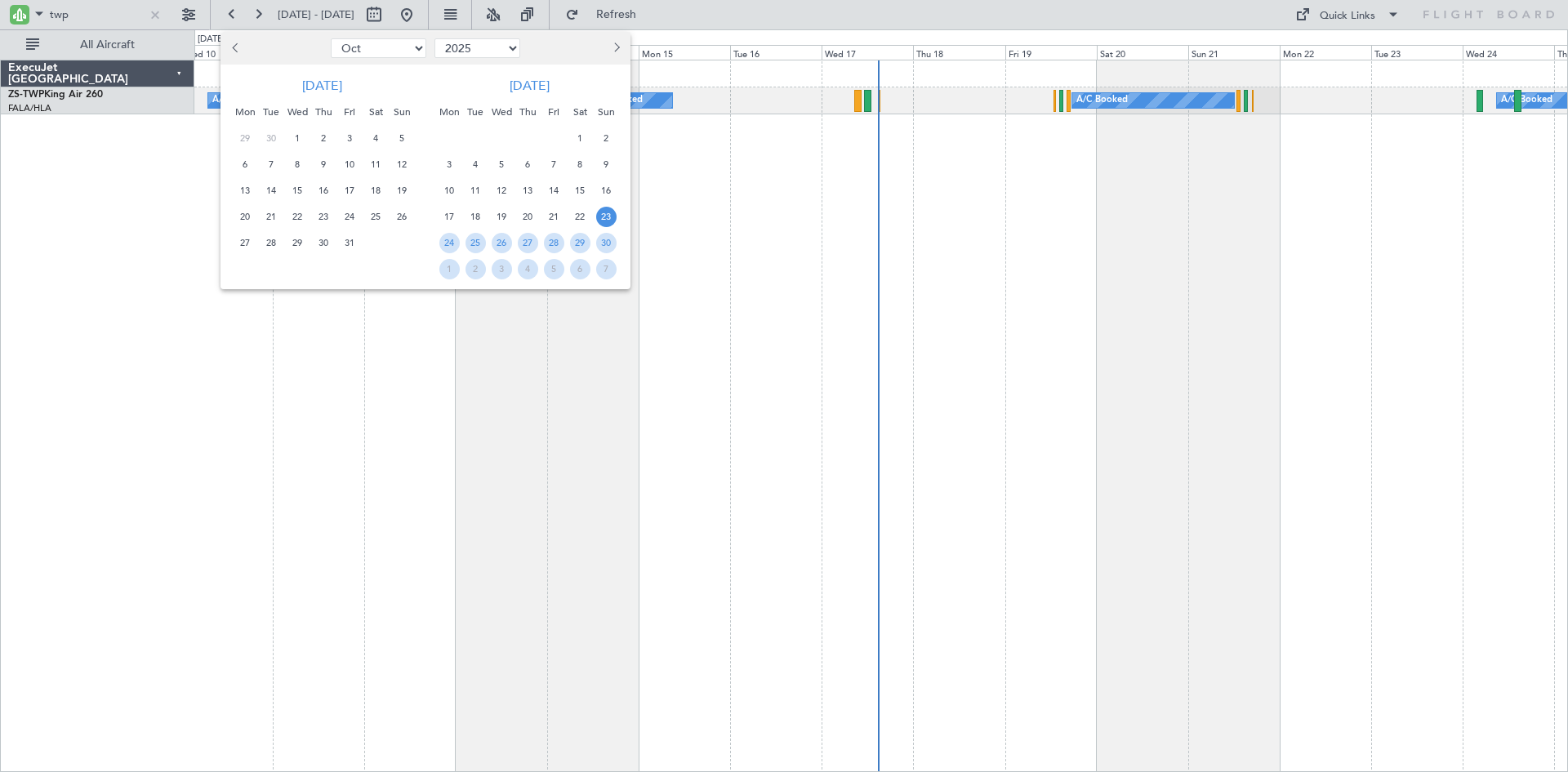
click at [601, 217] on span "23" at bounding box center [606, 217] width 21 height 21
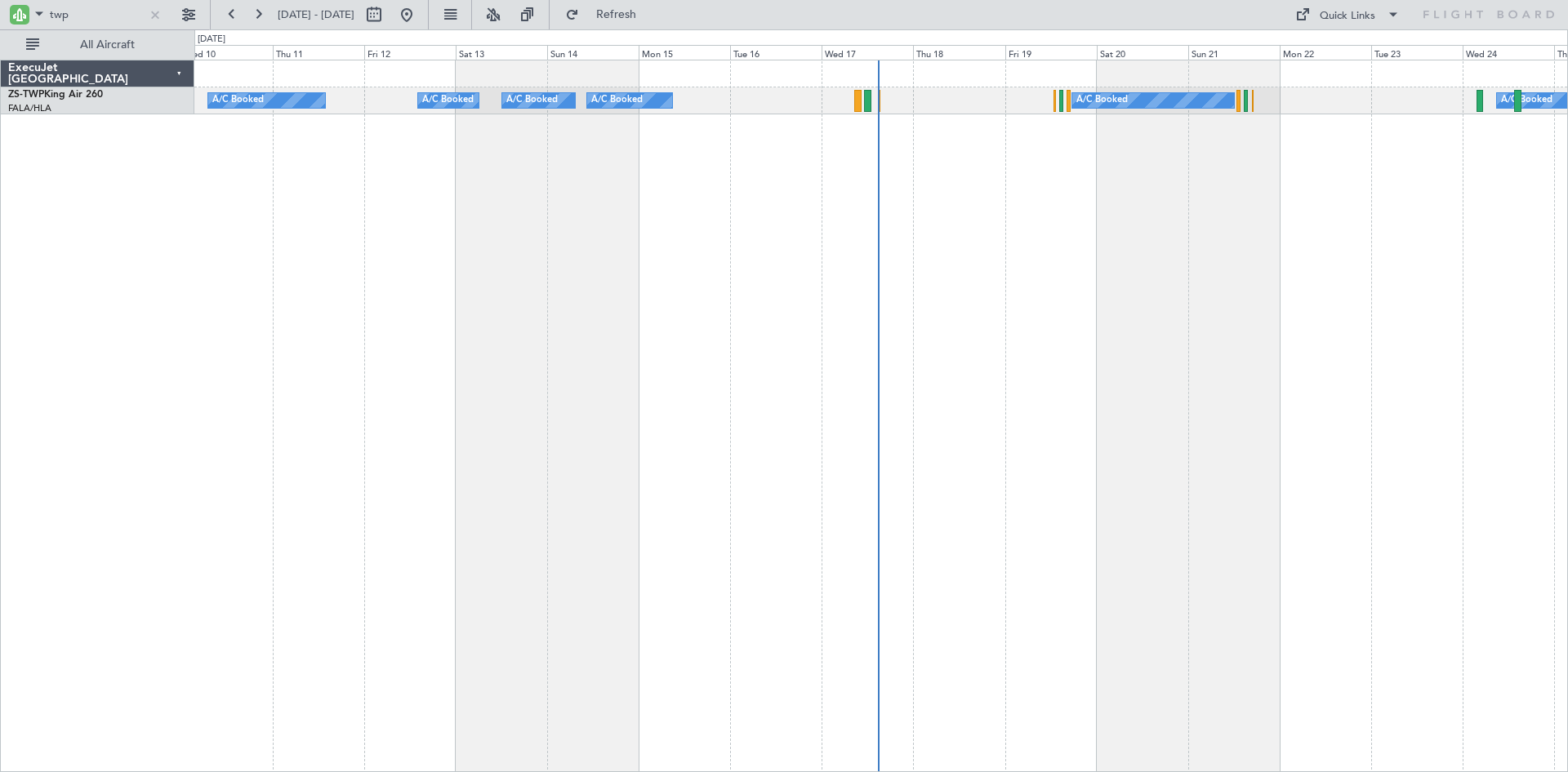
select select "11"
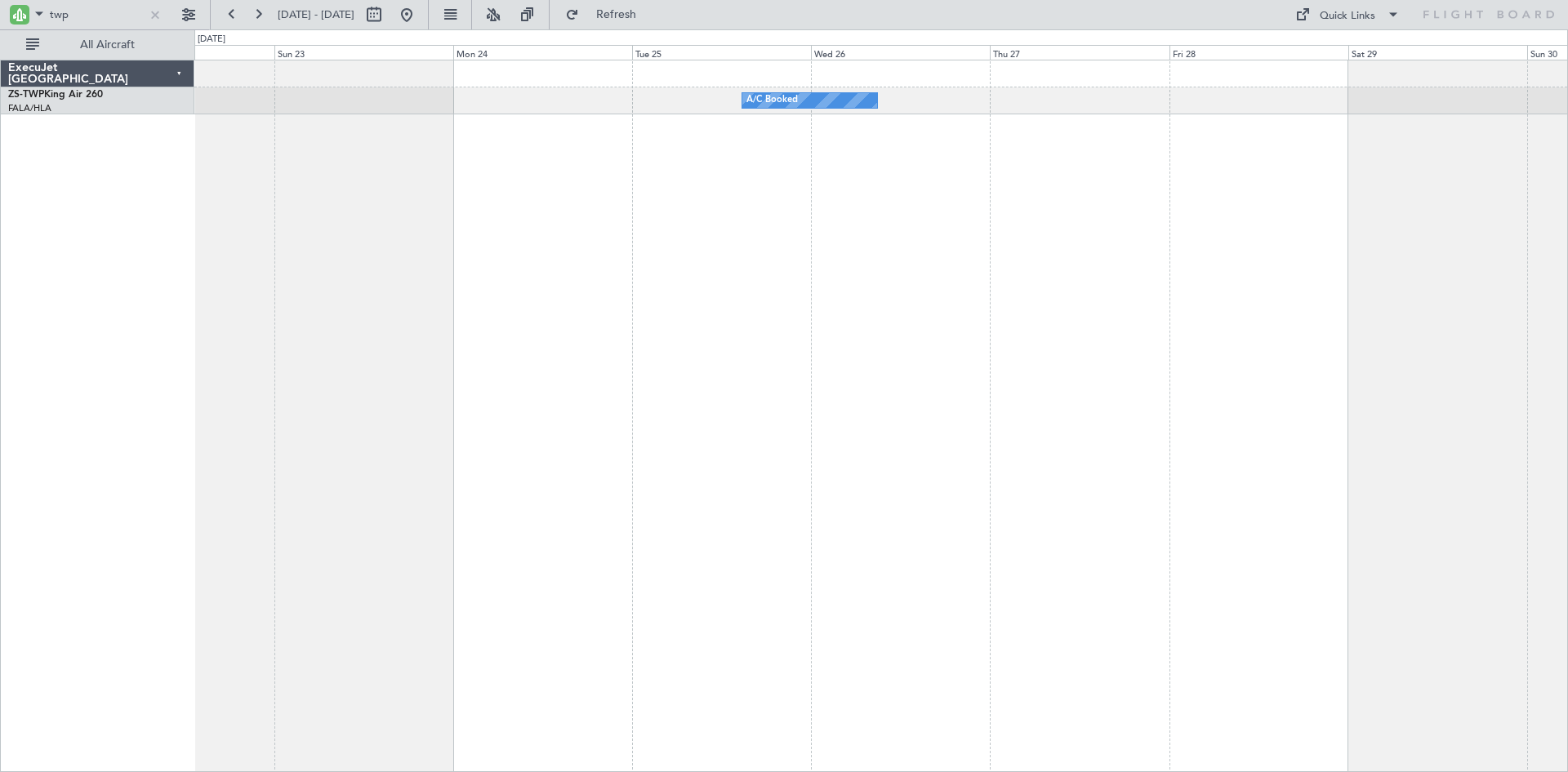
click at [918, 304] on div "A/C Booked A/C Booked" at bounding box center [881, 416] width 1374 height 713
